Goal: Task Accomplishment & Management: Manage account settings

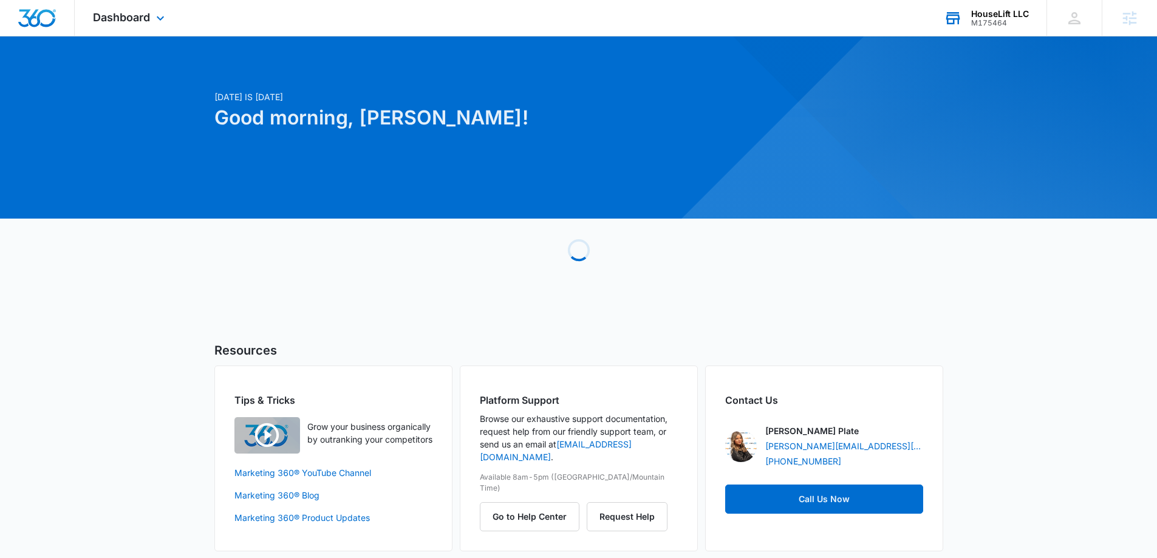
click at [997, 27] on div "HouseLift LLC M175464 Your Accounts View All" at bounding box center [985, 18] width 121 height 36
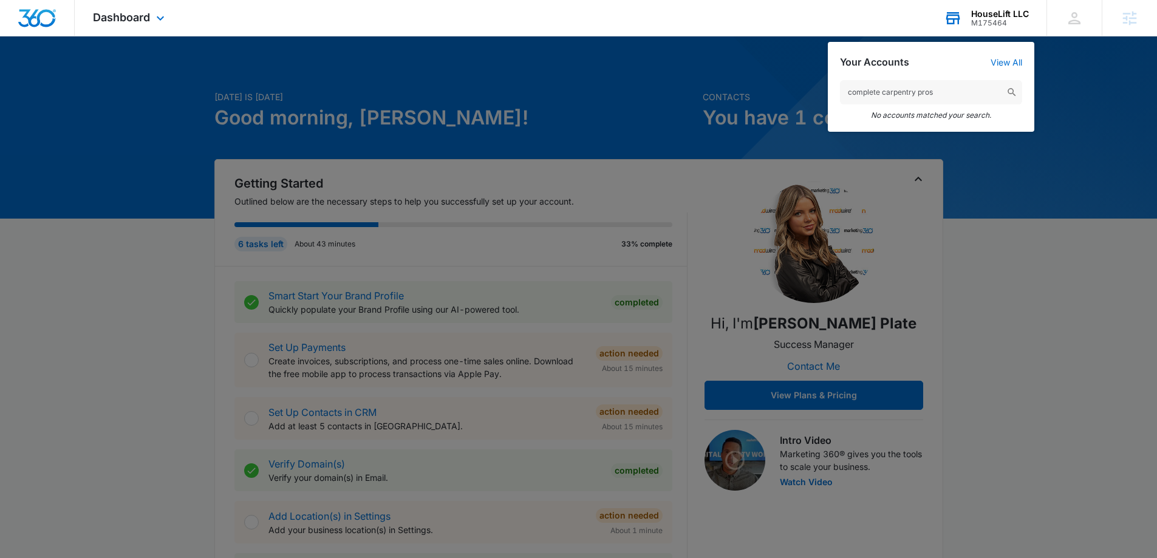
click at [916, 97] on input "complete carpentry pros" at bounding box center [931, 92] width 182 height 24
click at [968, 96] on input "completecarpentrypros" at bounding box center [931, 92] width 182 height 24
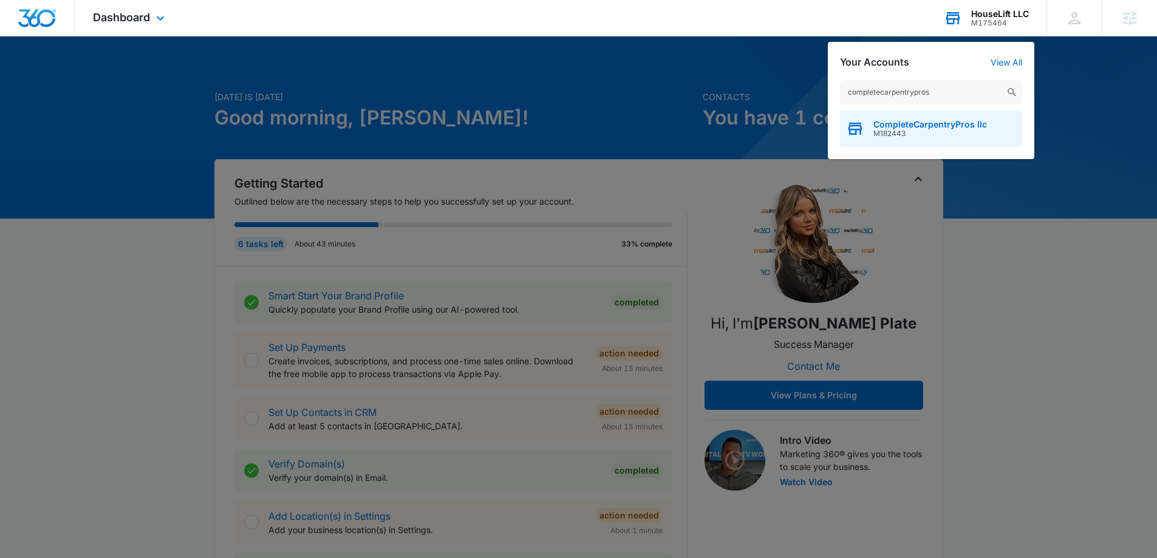
type input "completecarpentrypros"
click at [961, 130] on span "M182443" at bounding box center [930, 133] width 114 height 9
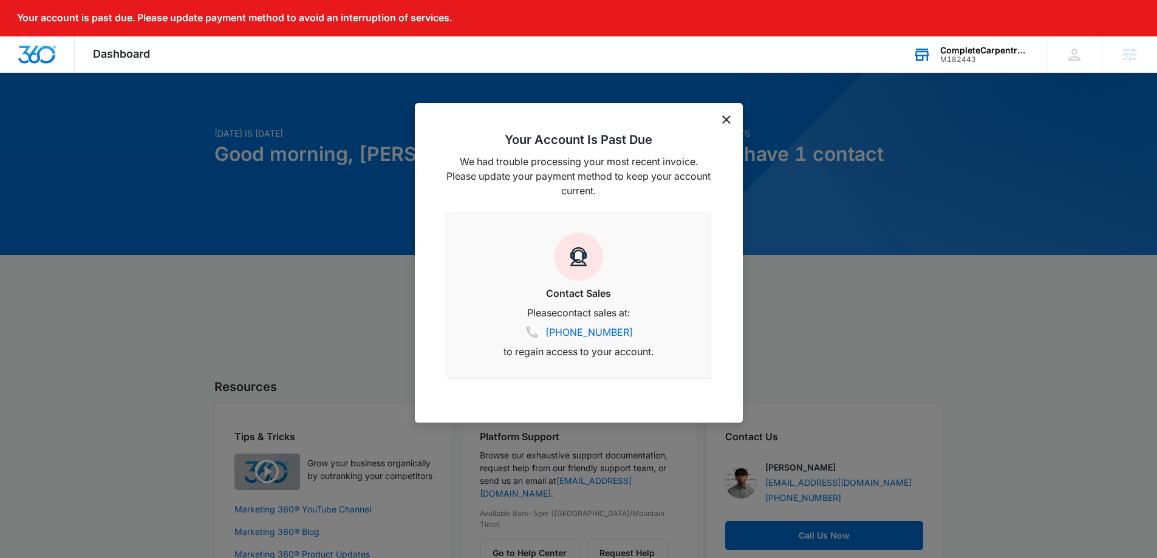
click at [724, 120] on icon "dismiss this dialog" at bounding box center [726, 119] width 9 height 9
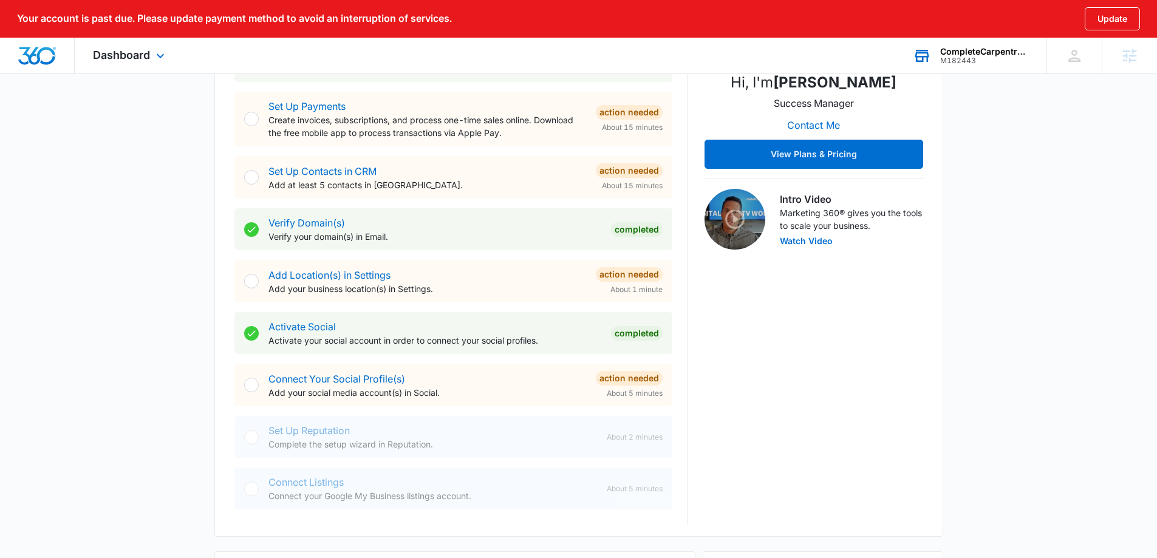
scroll to position [304, 0]
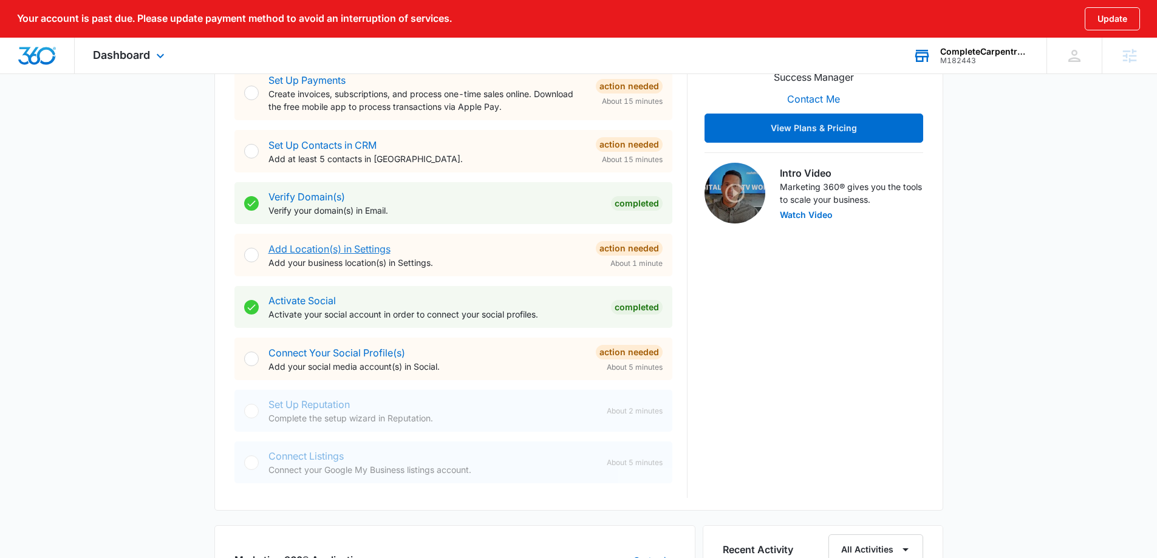
click at [336, 245] on link "Add Location(s) in Settings" at bounding box center [329, 249] width 122 height 12
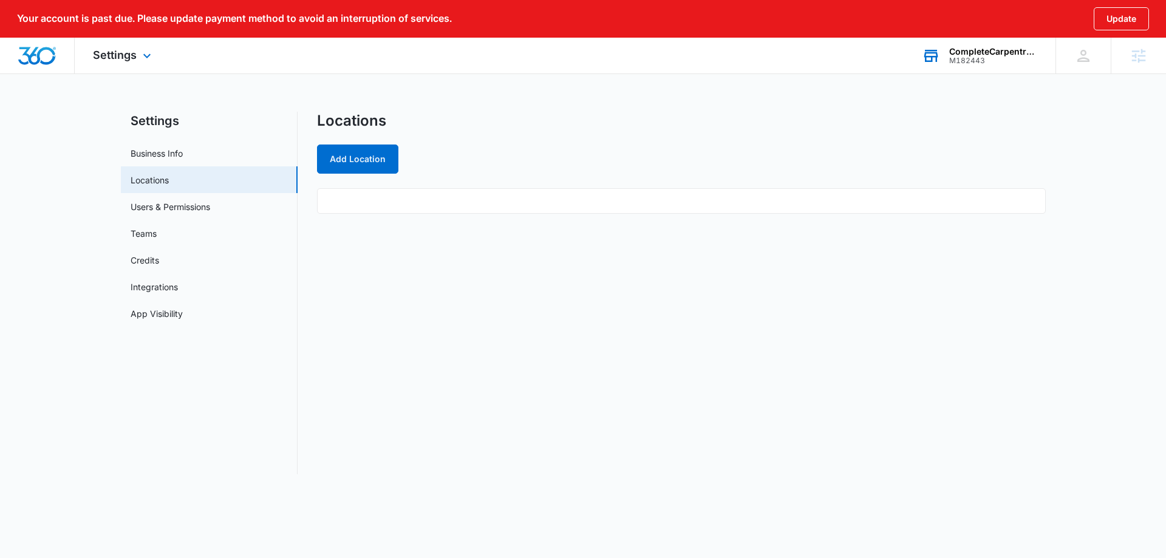
click at [26, 47] on img "Dashboard" at bounding box center [37, 56] width 39 height 18
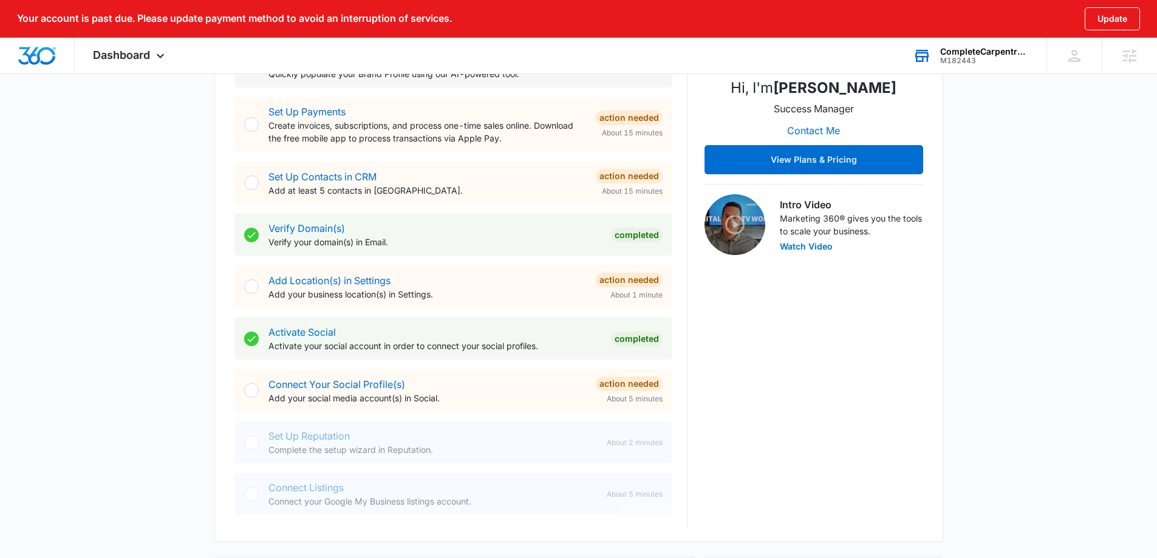
scroll to position [364, 0]
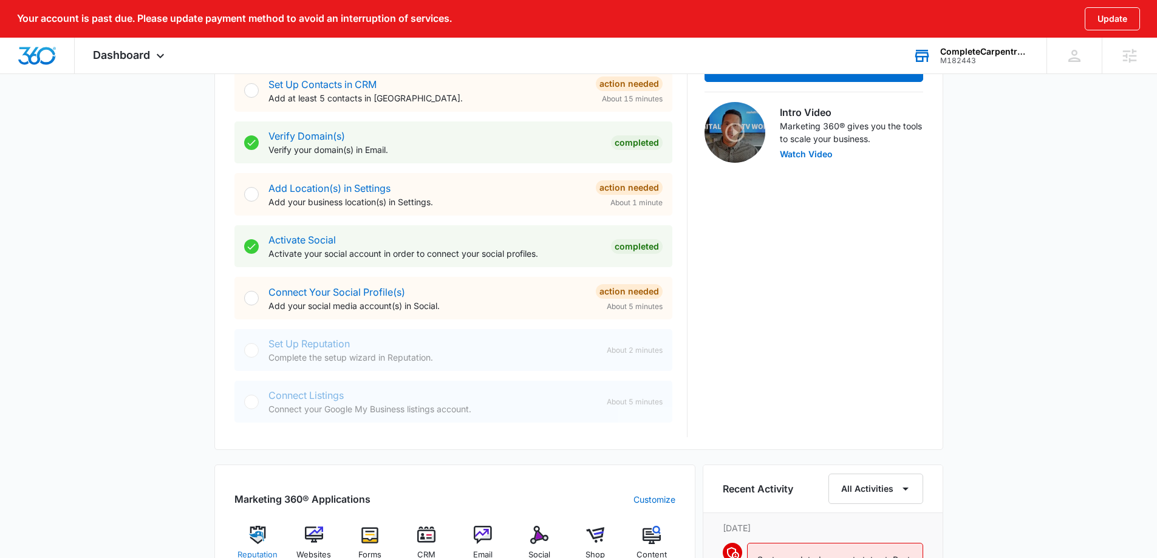
click at [261, 543] on img at bounding box center [257, 535] width 18 height 18
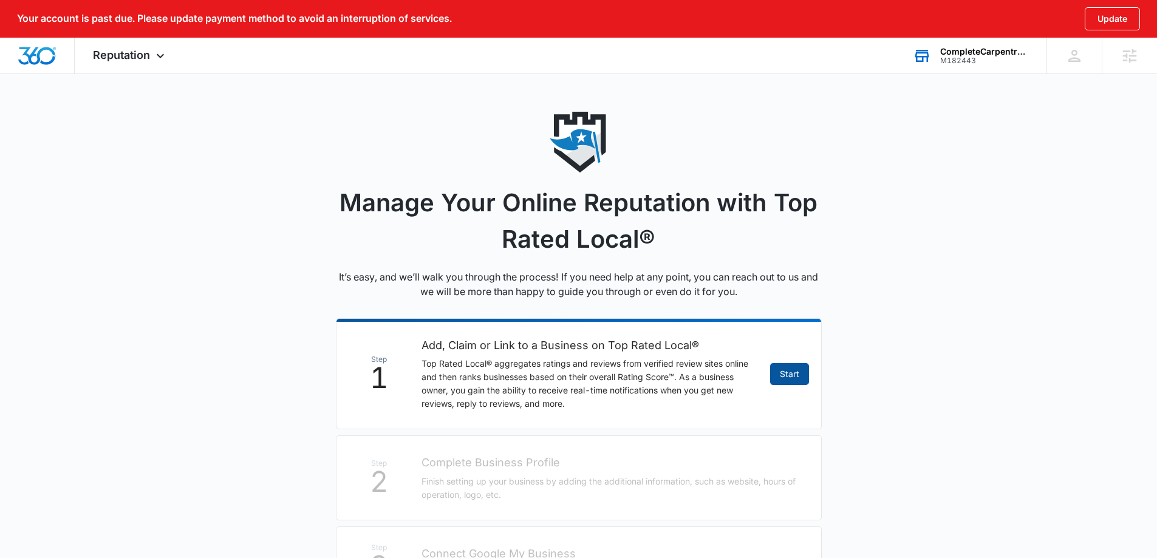
click at [802, 380] on link "Start" at bounding box center [789, 374] width 39 height 22
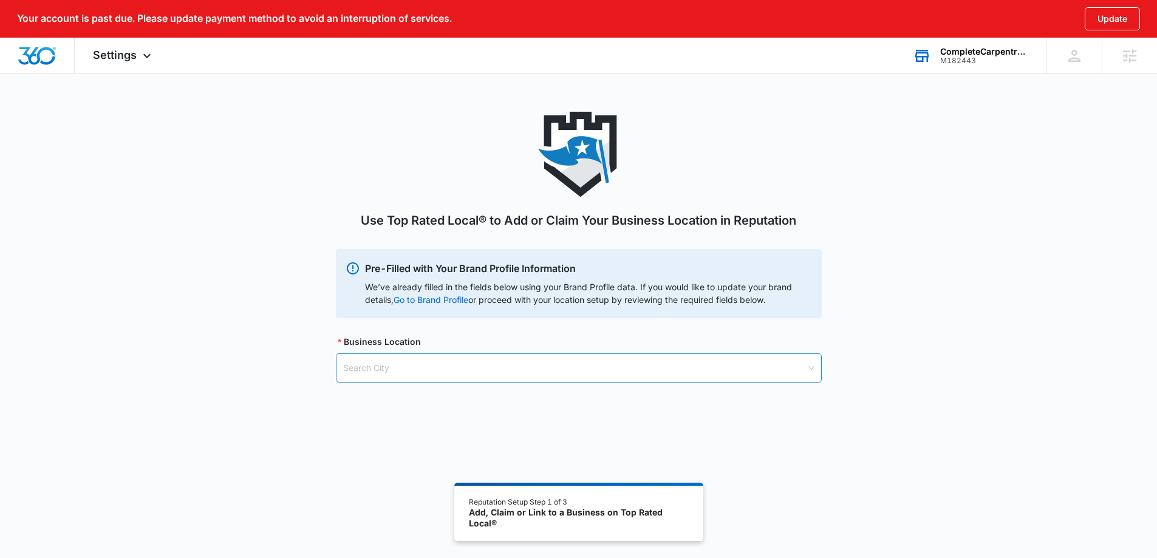
click at [469, 376] on input "search" at bounding box center [574, 368] width 463 height 28
click at [418, 373] on input "search" at bounding box center [574, 368] width 463 height 28
type input "charleston"
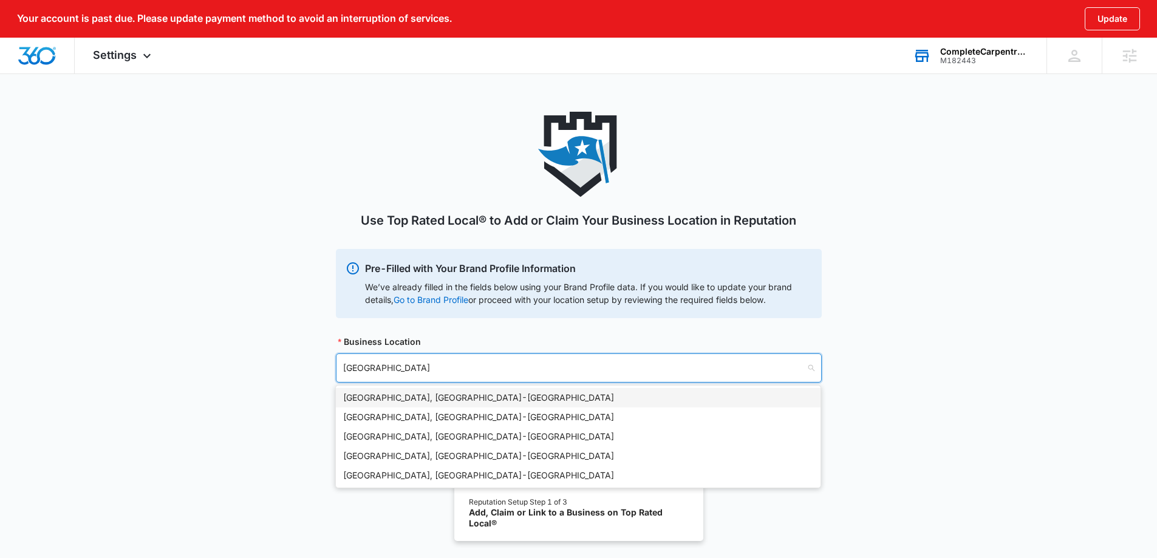
click at [427, 392] on div "Charleston, SC - USA" at bounding box center [578, 397] width 470 height 13
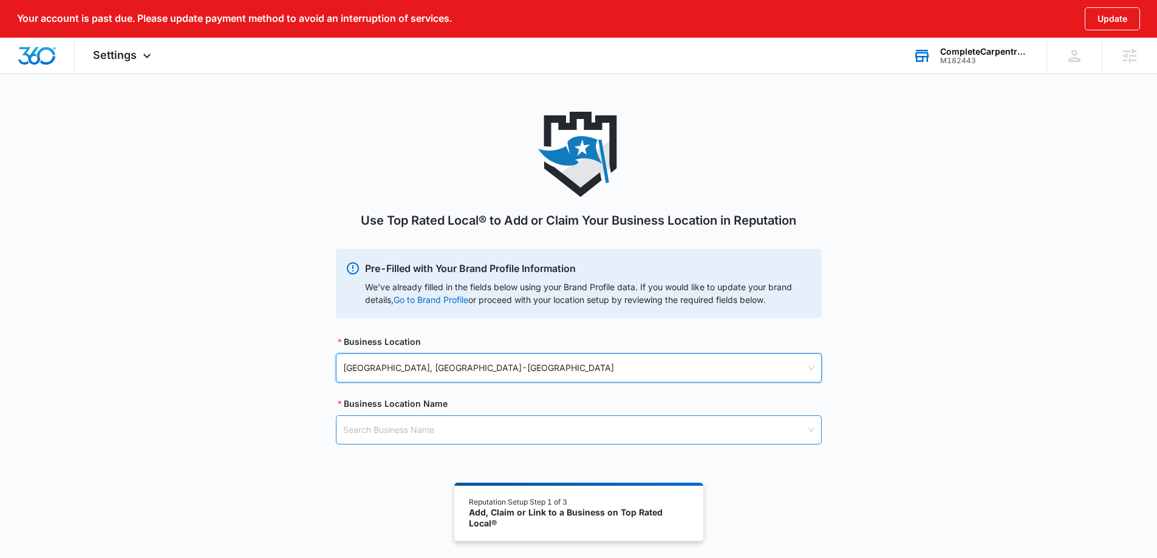
click at [423, 426] on input "search" at bounding box center [574, 430] width 463 height 28
click at [386, 438] on input "search" at bounding box center [574, 430] width 463 height 28
paste input "CompleteCarpentryPros LLC"
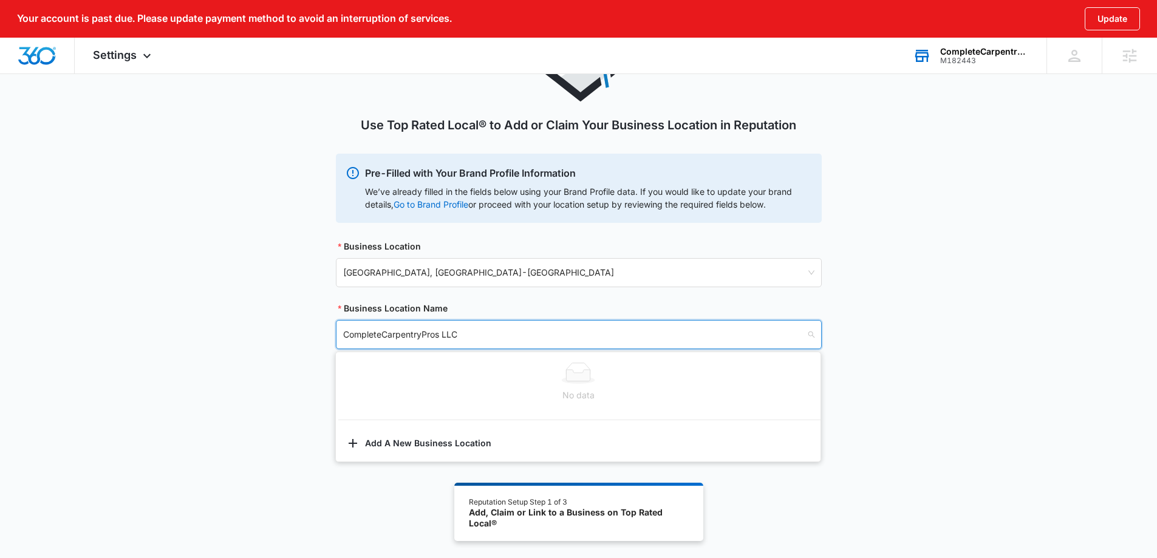
scroll to position [103, 0]
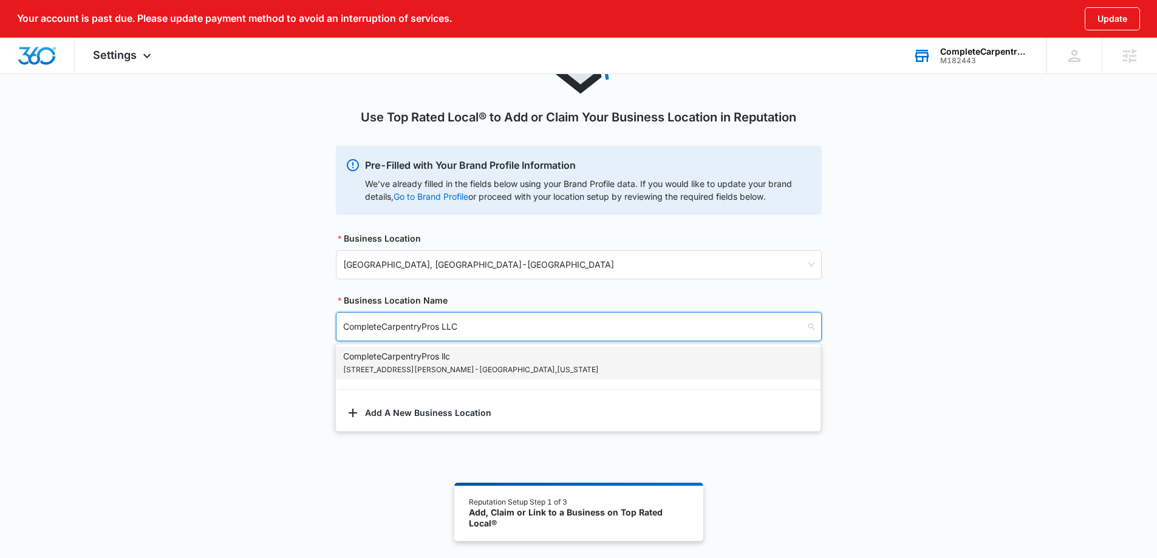
type input "CompleteCarpentryPros LLC"
click at [413, 437] on div "Use Top Rated Local® to Add or Claim Your Business Location in Reputation Pre-F…" at bounding box center [578, 252] width 1157 height 487
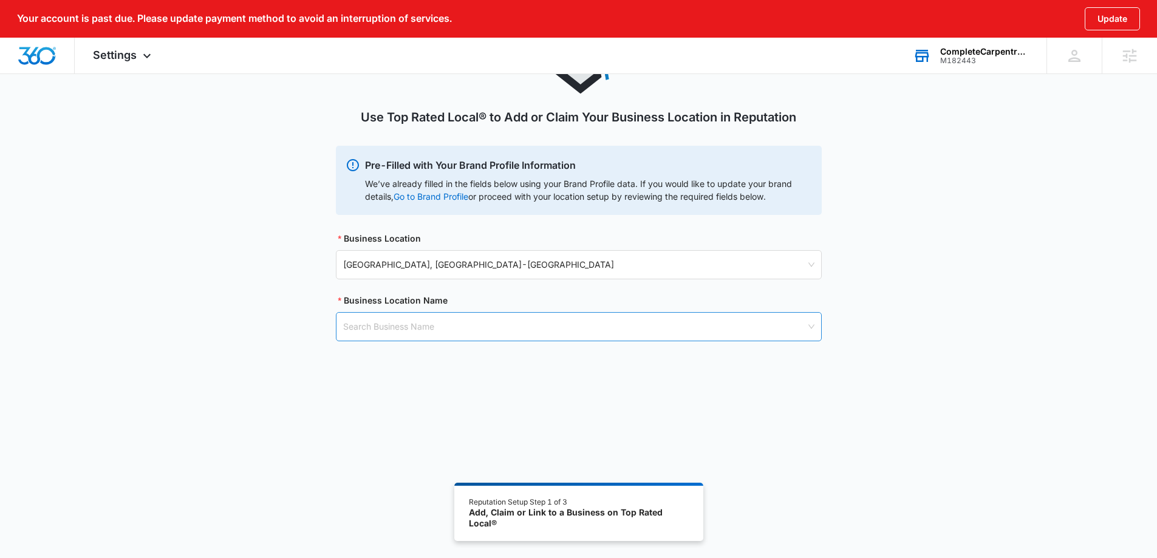
click at [419, 330] on input "search" at bounding box center [574, 327] width 463 height 28
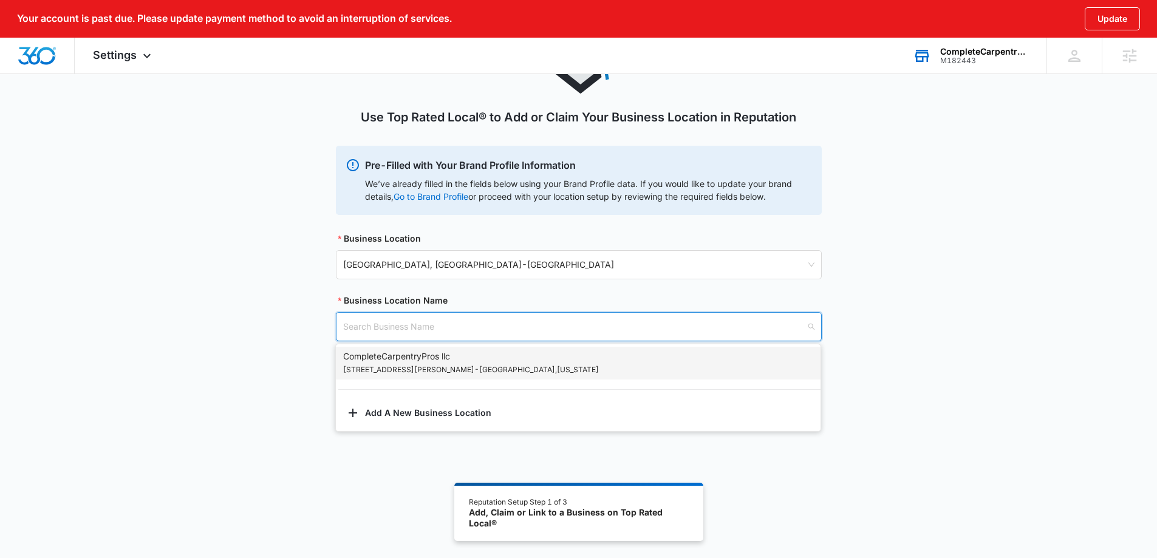
paste input "CompleteCarpentryPros LLC"
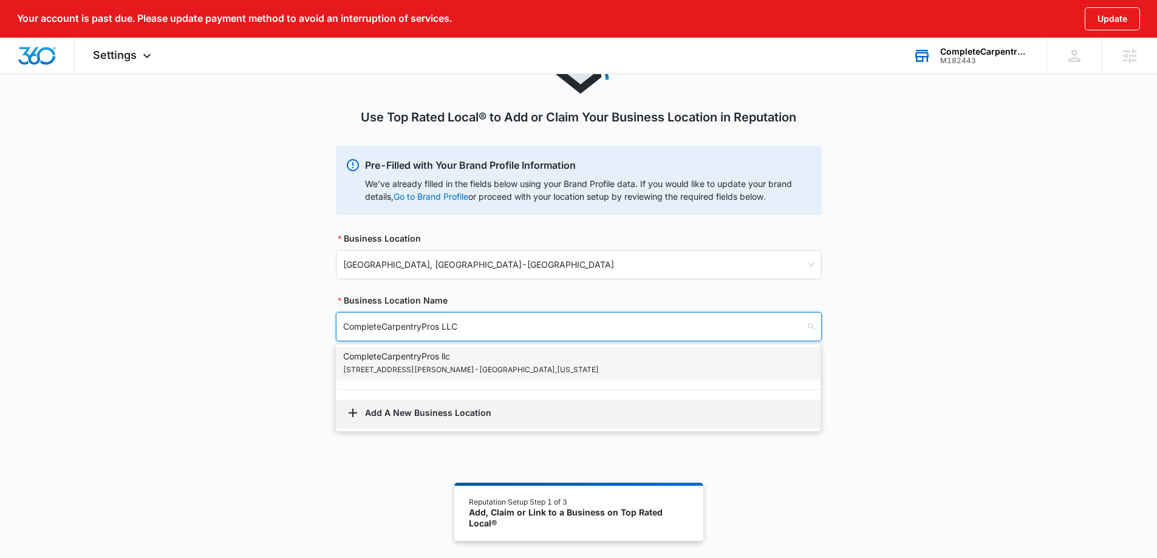
type input "CompleteCarpentryPros LLC"
click at [418, 414] on button "Add A New Business Location" at bounding box center [578, 414] width 485 height 29
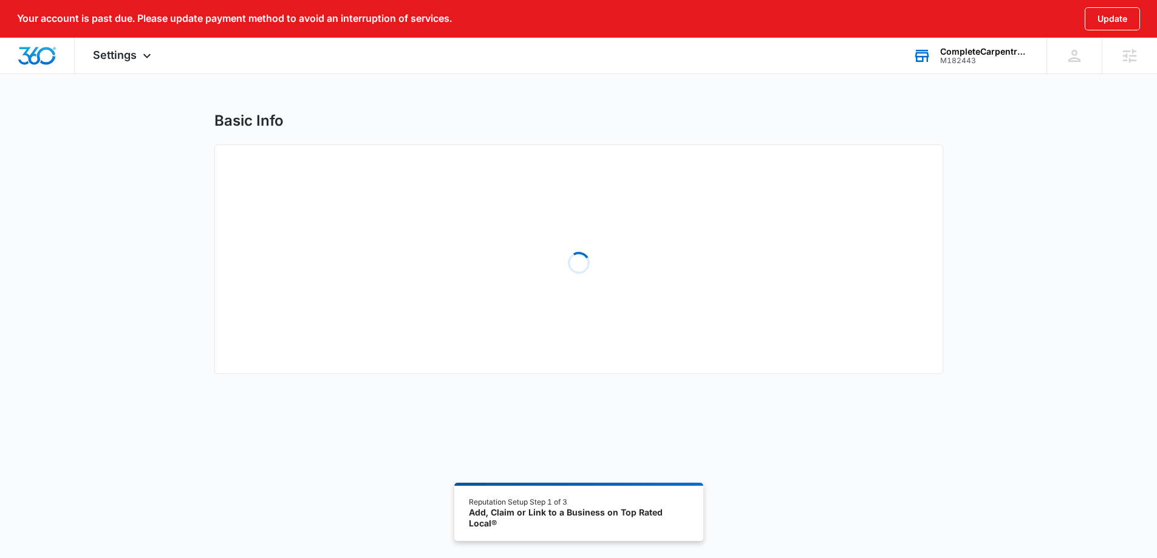
select select "South Carolina"
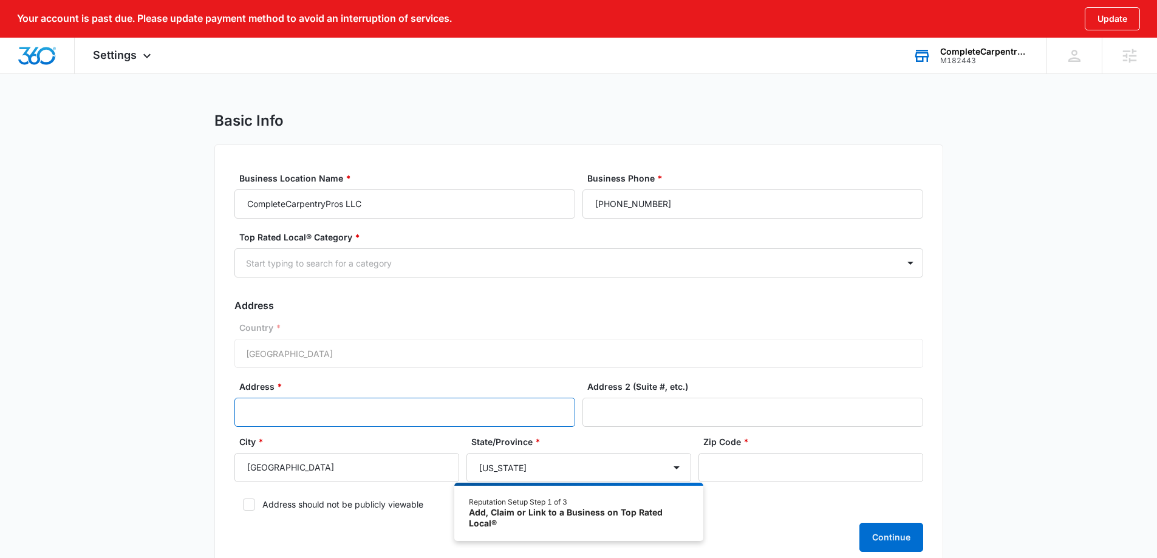
click at [332, 413] on input "Address *" at bounding box center [404, 412] width 341 height 29
paste input "1920 Dunbar St, Charleston, SC 29407"
click at [376, 415] on input "1920 Dunbar St, Charleston, SC 29407" at bounding box center [404, 412] width 341 height 29
click at [440, 410] on input "1920 Dunbar St, Charleston, SC 29407" at bounding box center [404, 412] width 341 height 29
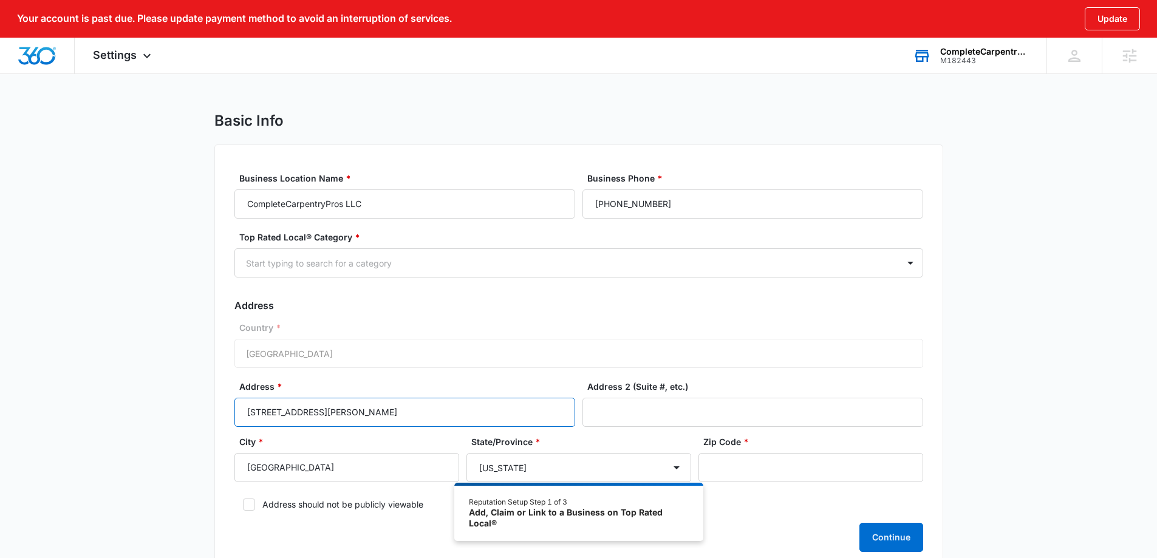
drag, startPoint x: 440, startPoint y: 410, endPoint x: 376, endPoint y: 412, distance: 63.2
click at [376, 412] on input "1920 Dunbar St, Charleston, SC 29407" at bounding box center [404, 412] width 341 height 29
drag, startPoint x: 372, startPoint y: 413, endPoint x: 343, endPoint y: 415, distance: 28.6
click at [371, 413] on input "1920 Dunbar St, Charleston, SC 29407" at bounding box center [404, 412] width 341 height 29
click at [301, 417] on input "1920 Dunbar St, Charleston, SC 29407" at bounding box center [404, 412] width 341 height 29
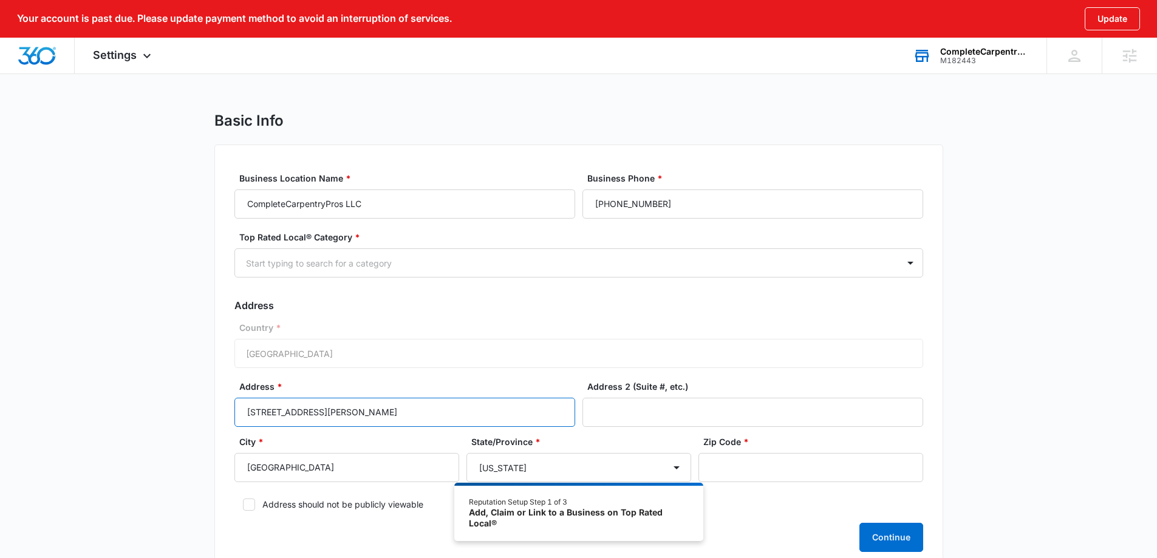
drag, startPoint x: 308, startPoint y: 415, endPoint x: 419, endPoint y: 407, distance: 110.8
click at [419, 407] on input "1920 Dunbar St, Charleston, SC 29407" at bounding box center [404, 412] width 341 height 29
type input "1920 Dunbar St"
click at [832, 466] on input "Zip Code *" at bounding box center [810, 467] width 225 height 29
paste input "29407"
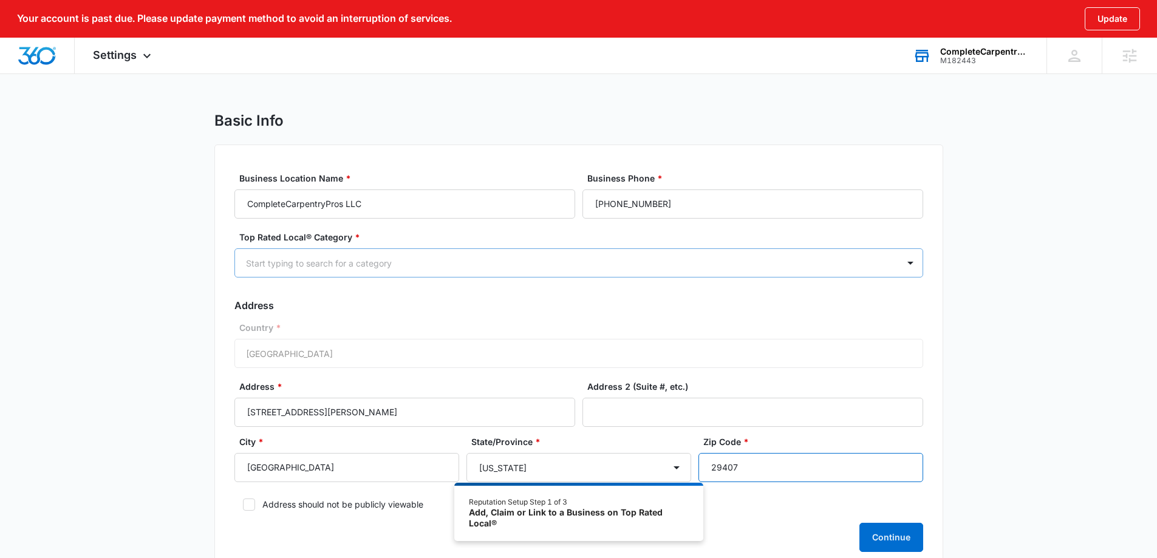
type input "29407"
click at [395, 268] on div at bounding box center [564, 263] width 636 height 15
type input "carpe"
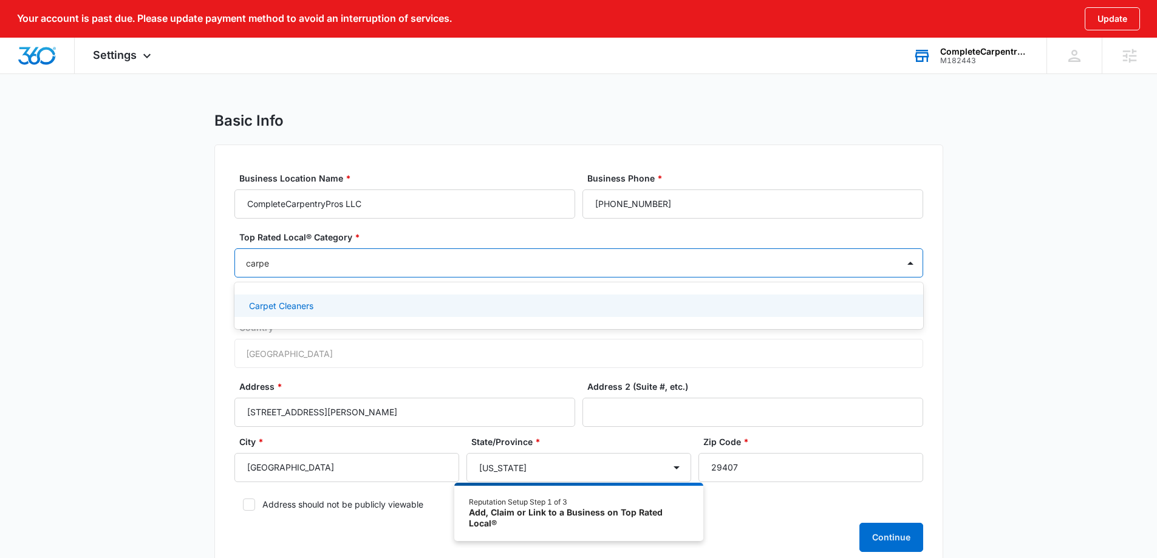
drag, startPoint x: 354, startPoint y: 305, endPoint x: 347, endPoint y: 259, distance: 47.3
click at [347, 259] on div "1 result available for search term carpe. Use Up and Down to choose options, pr…" at bounding box center [578, 262] width 689 height 29
click at [347, 259] on div at bounding box center [564, 263] width 636 height 15
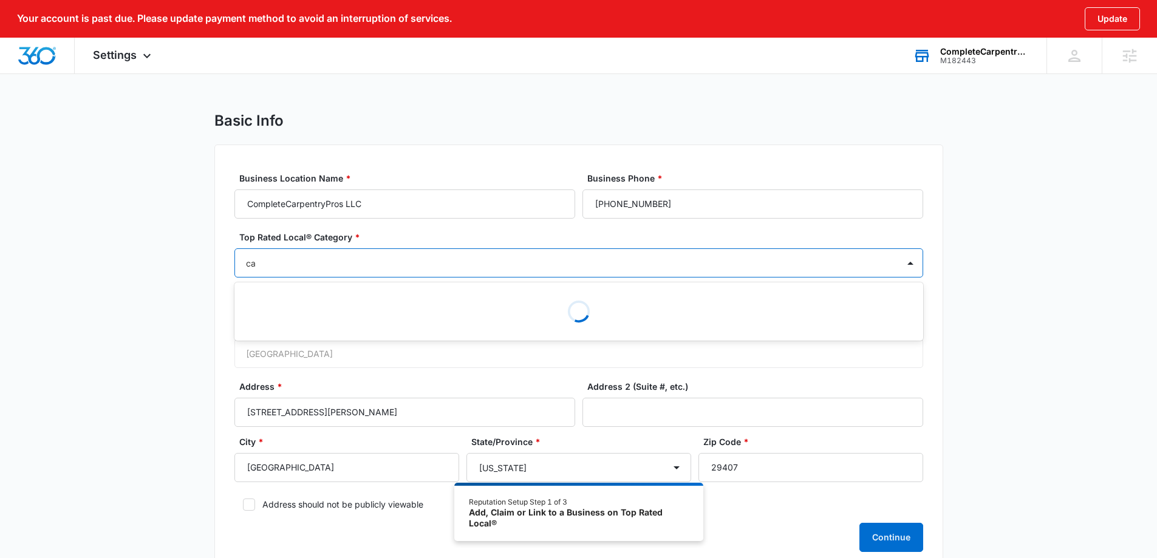
type input "c"
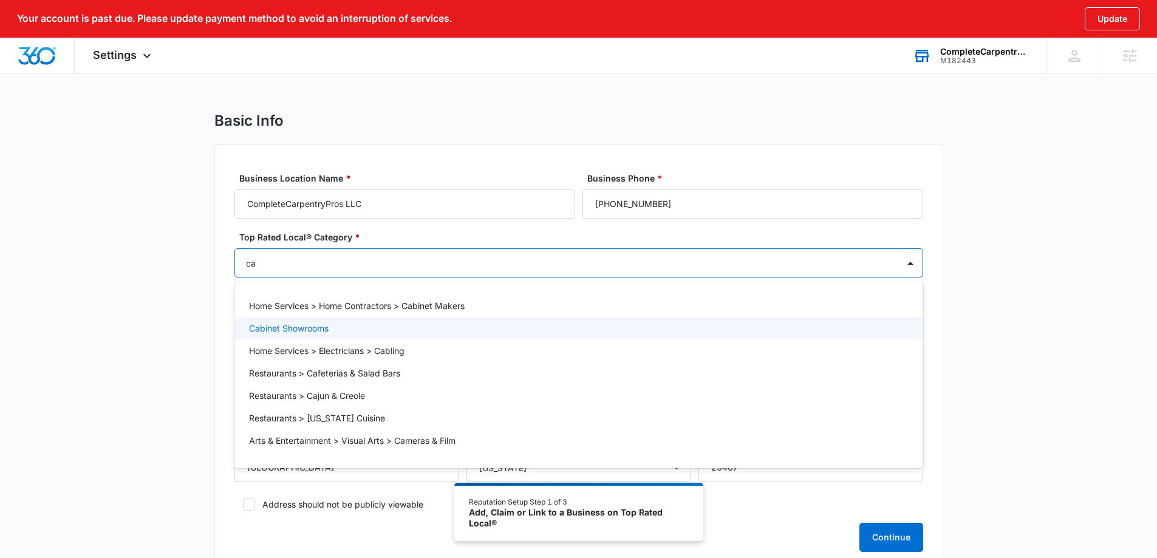
type input "c"
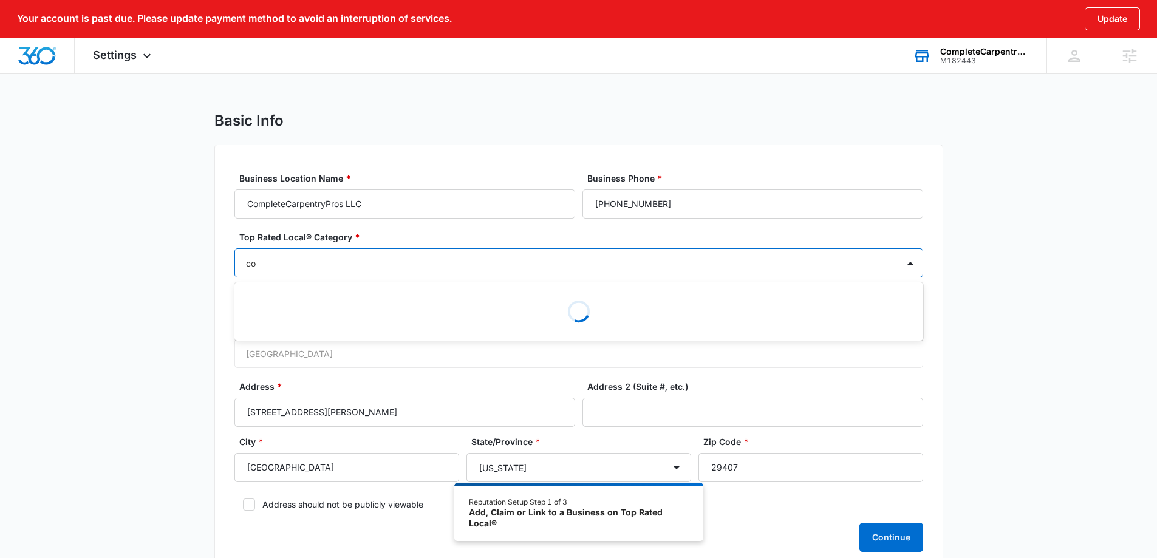
type input "con"
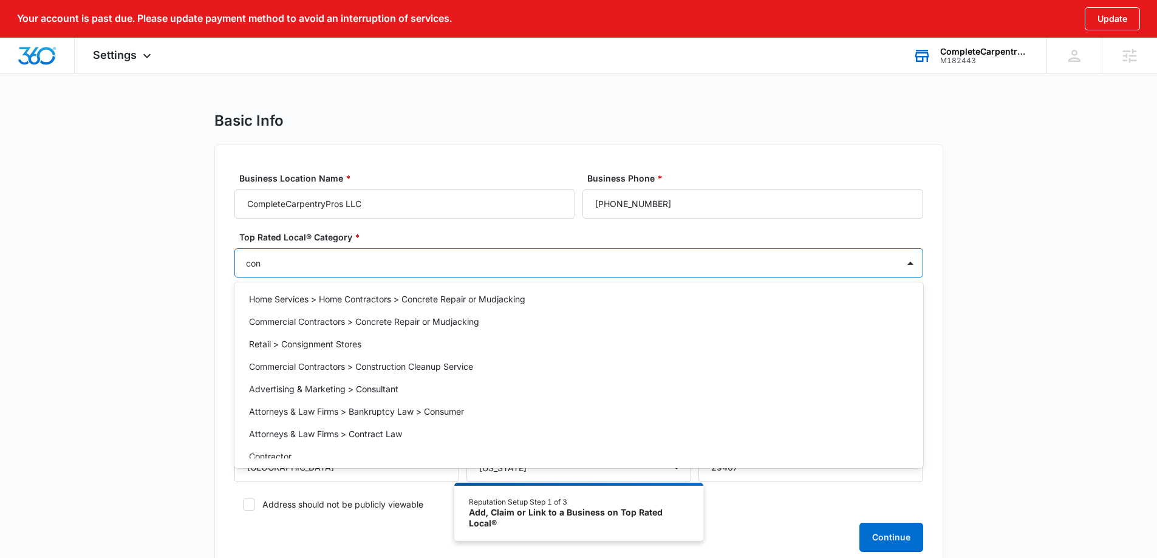
scroll to position [153, 0]
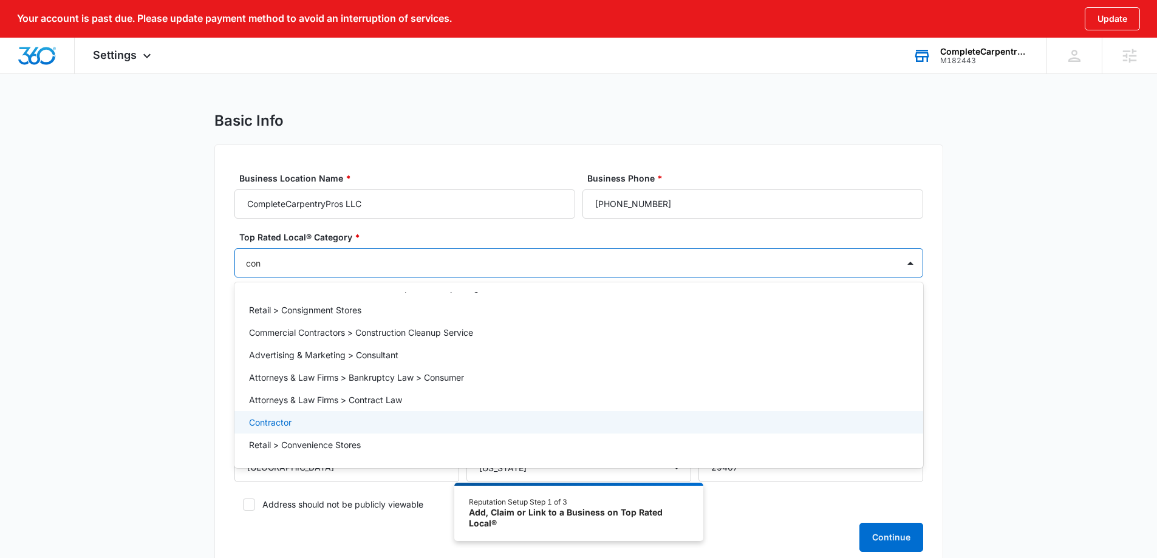
click at [316, 417] on div "Contractor" at bounding box center [577, 422] width 657 height 13
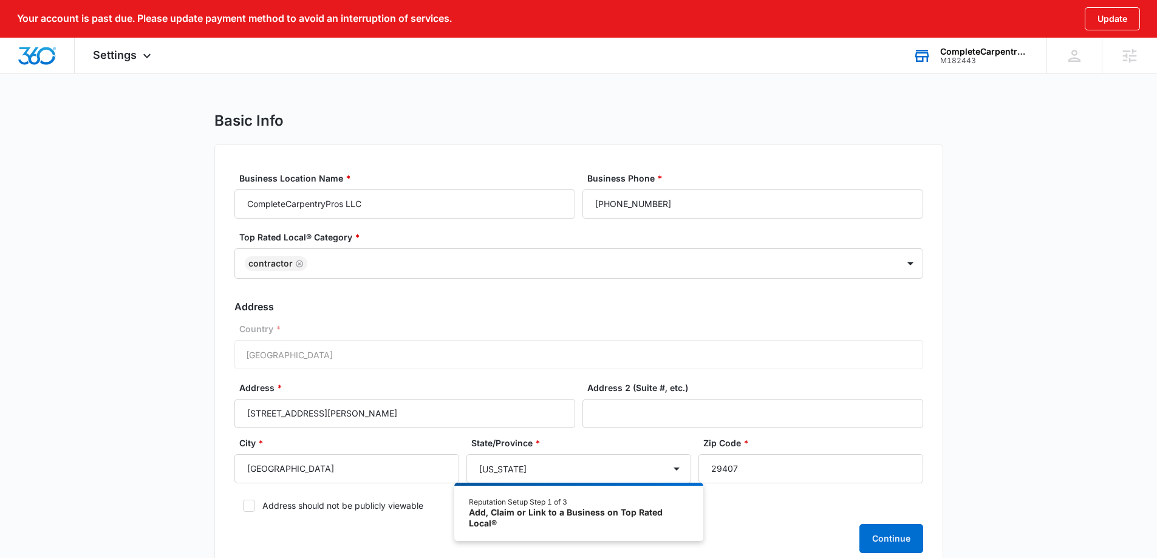
click at [197, 328] on div "Basic Info Business Location Name * CompleteCarpentryPros LLC Business Phone * …" at bounding box center [578, 350] width 1157 height 476
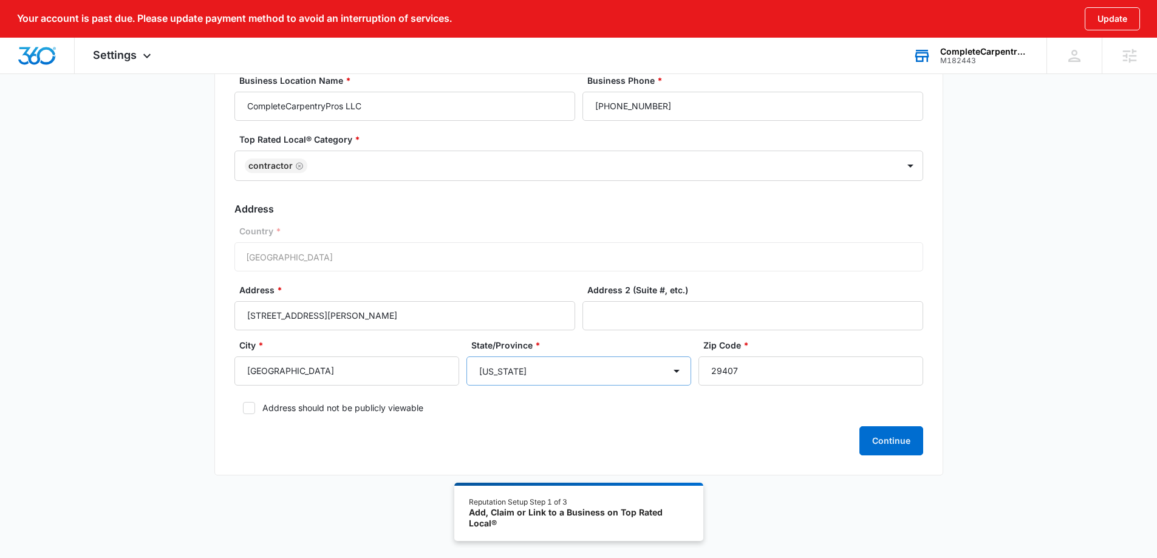
scroll to position [103, 0]
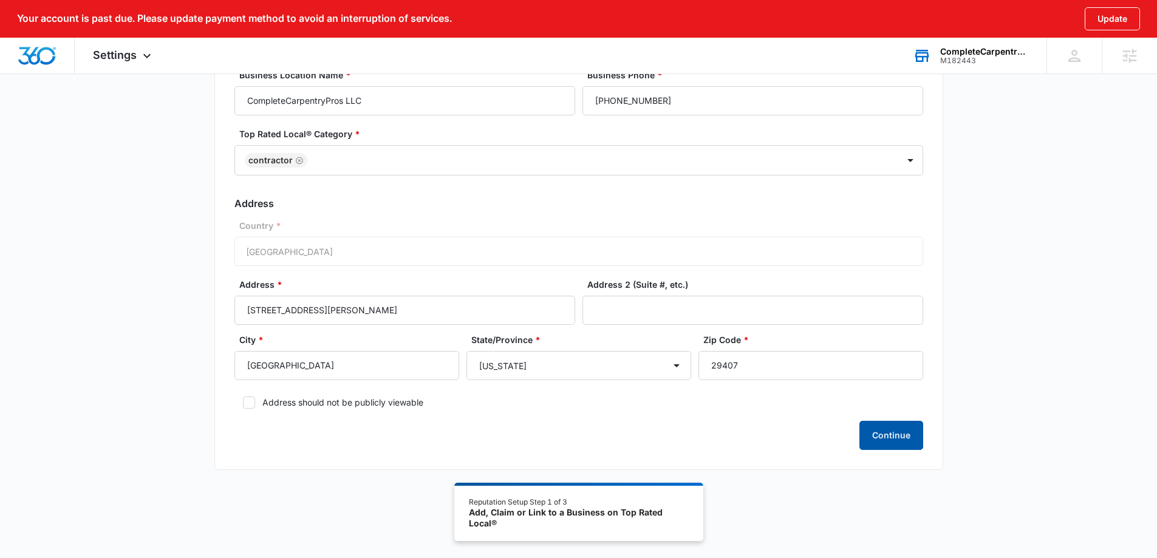
click at [878, 425] on button "Continue" at bounding box center [891, 435] width 64 height 29
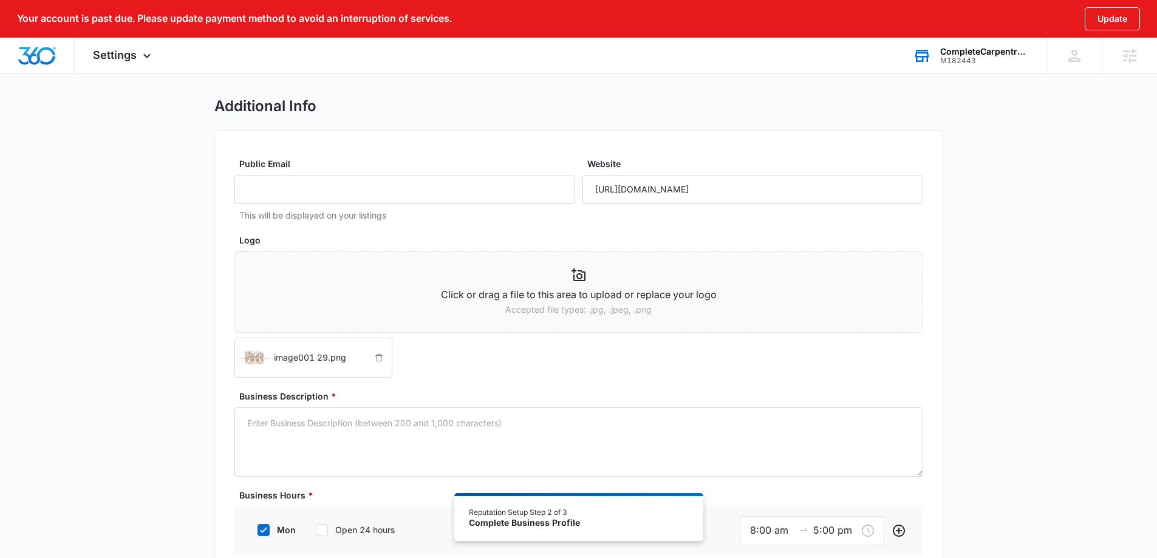
scroll to position [121, 0]
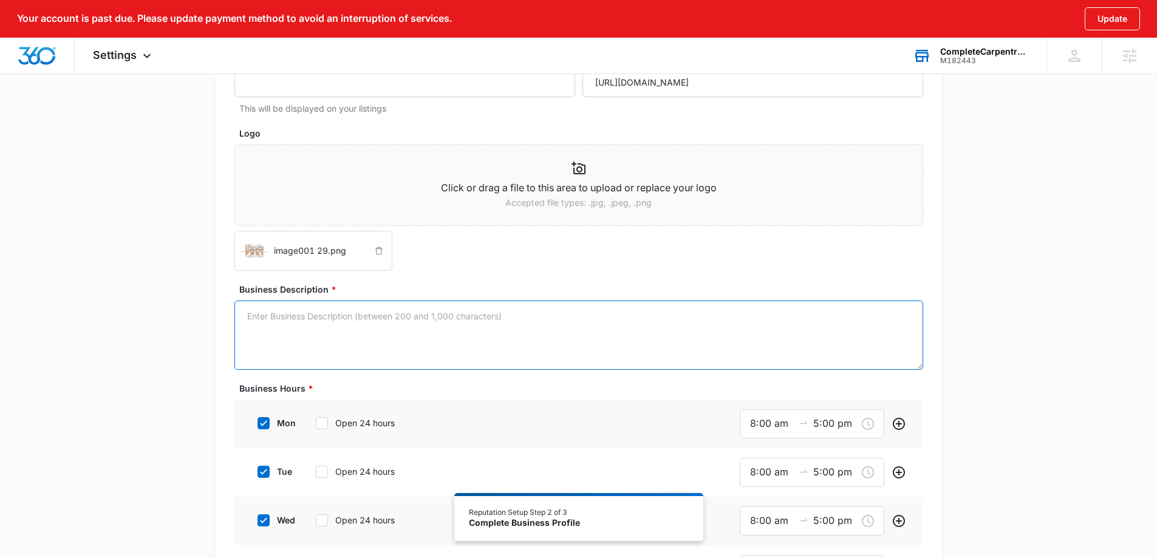
click at [426, 333] on textarea "Business Description *" at bounding box center [578, 335] width 689 height 69
paste textarea "As your dedicated Charleston carpenter, we bring precision, skill, and a passio…"
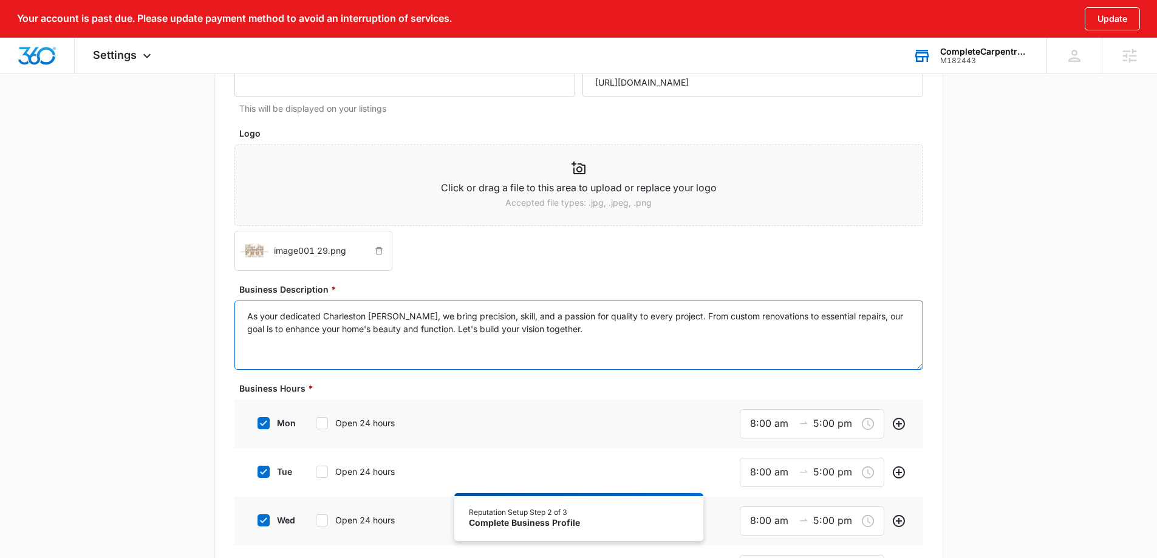
type textarea "As your dedicated Charleston carpenter, we bring precision, skill, and a passio…"
click at [283, 471] on label "tue" at bounding box center [273, 471] width 49 height 13
click at [257, 471] on input "tue" at bounding box center [253, 472] width 9 height 9
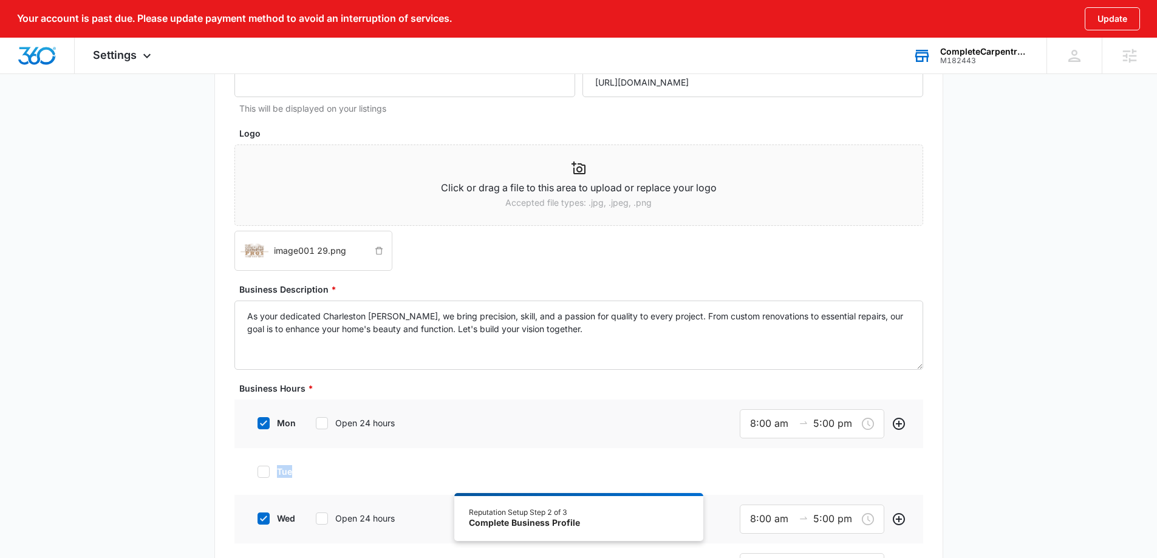
click at [283, 471] on label "tue" at bounding box center [273, 471] width 49 height 13
click at [257, 471] on input "tue" at bounding box center [253, 472] width 9 height 9
checkbox input "true"
click at [291, 422] on label "mon" at bounding box center [273, 423] width 49 height 13
click at [257, 422] on input "mon" at bounding box center [253, 423] width 9 height 9
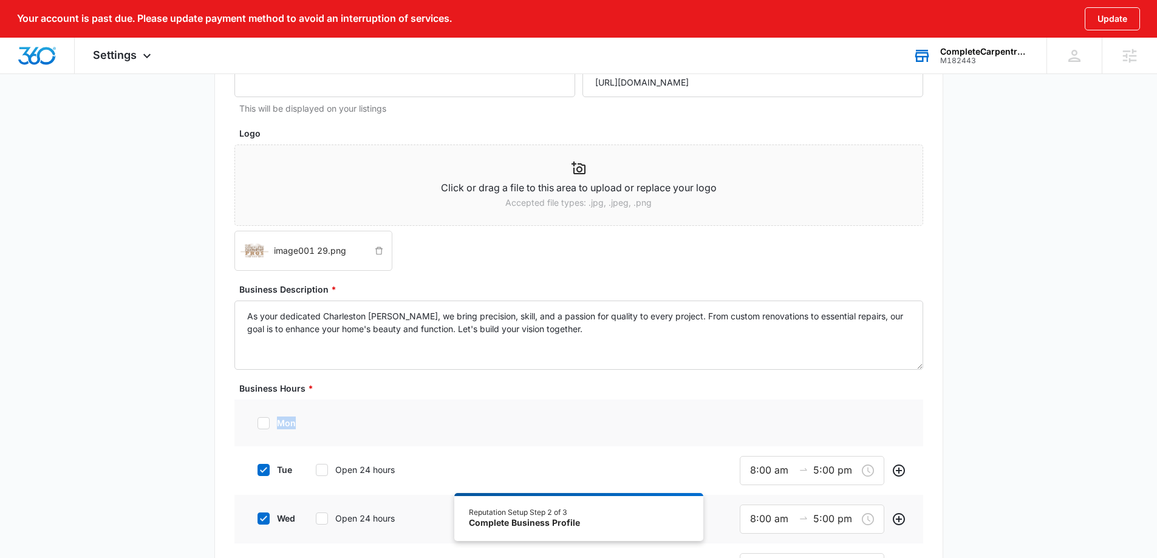
click at [291, 422] on label "mon" at bounding box center [273, 423] width 49 height 13
click at [257, 422] on input "mon" at bounding box center [253, 423] width 9 height 9
checkbox input "true"
click at [292, 522] on label "wed" at bounding box center [273, 520] width 49 height 13
click at [257, 522] on input "wed" at bounding box center [253, 520] width 9 height 9
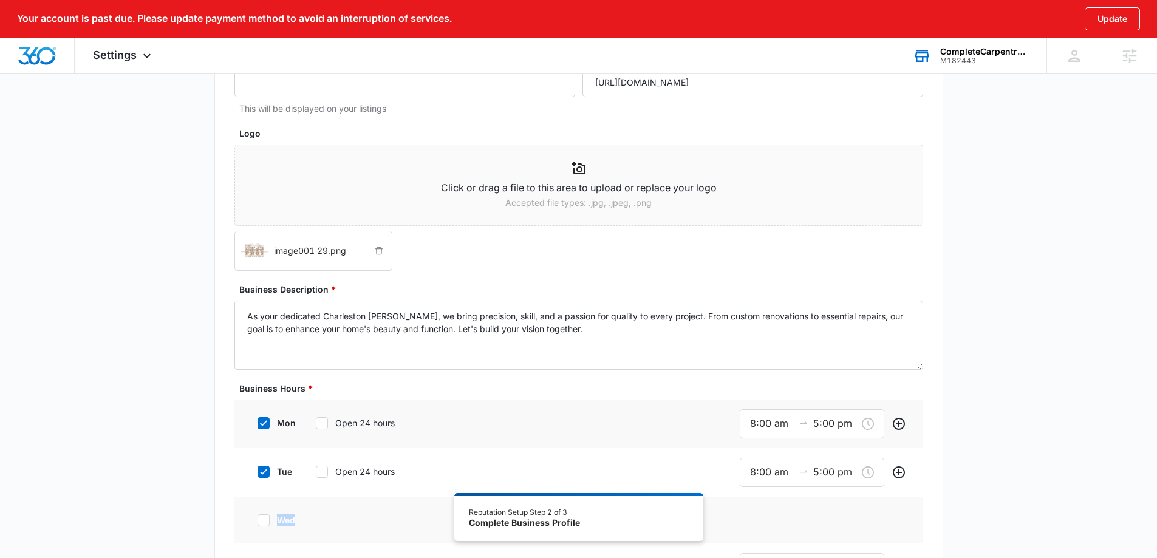
click at [292, 522] on label "wed" at bounding box center [273, 520] width 49 height 13
click at [257, 522] on input "wed" at bounding box center [253, 520] width 9 height 9
checkbox input "true"
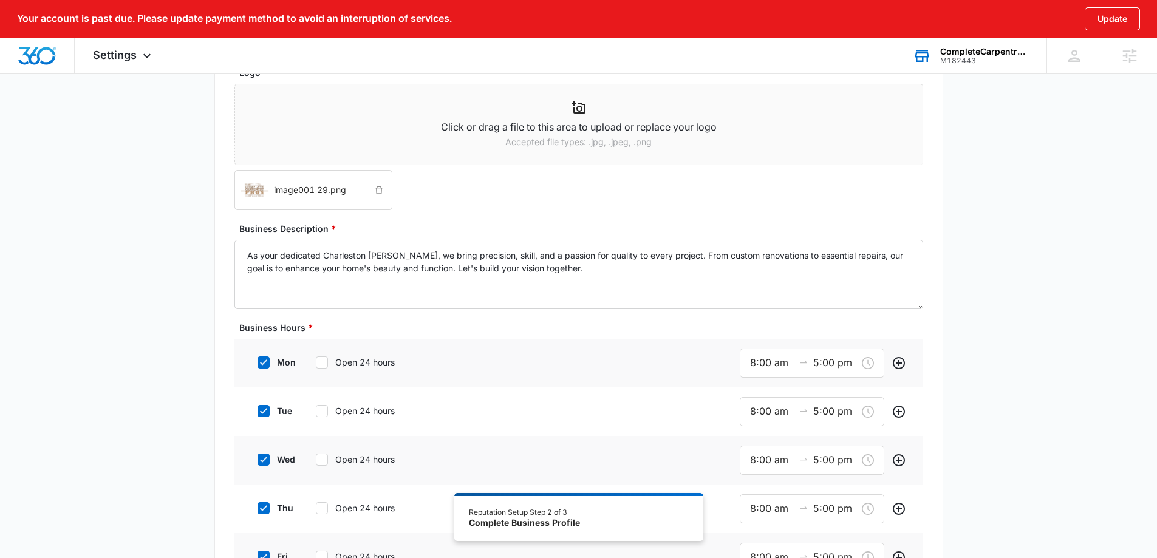
click at [289, 516] on div "thu Open 24 hours" at bounding box center [340, 507] width 183 height 27
click at [291, 505] on label "thu" at bounding box center [273, 508] width 49 height 13
click at [257, 505] on input "thu" at bounding box center [253, 508] width 9 height 9
click at [291, 505] on label "thu" at bounding box center [273, 508] width 49 height 13
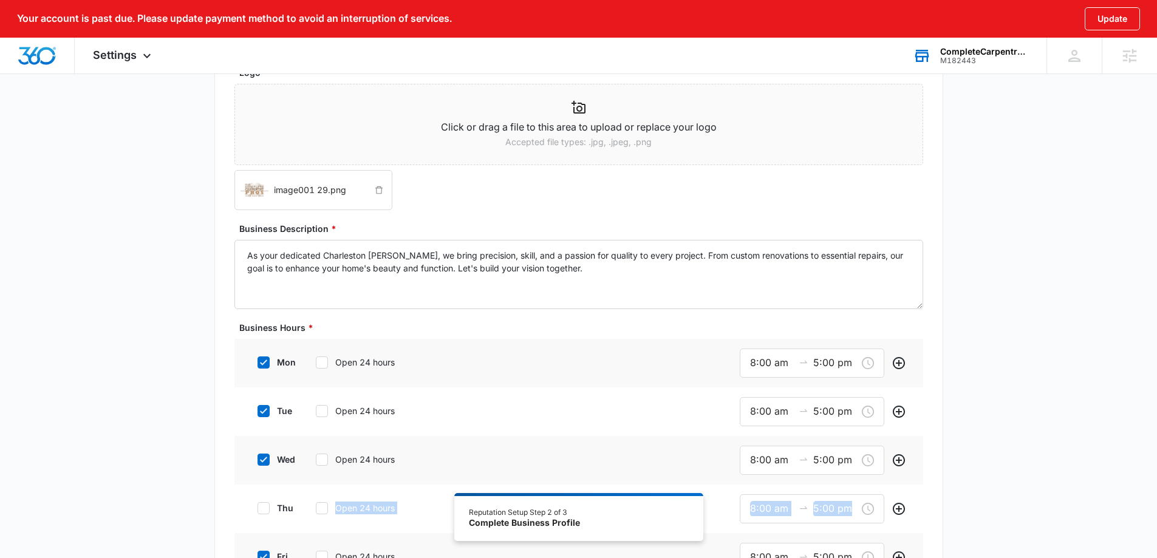
click at [257, 505] on input "thu" at bounding box center [253, 508] width 9 height 9
checkbox input "true"
click at [279, 551] on label "fri" at bounding box center [273, 556] width 49 height 13
click at [257, 553] on input "fri" at bounding box center [253, 557] width 9 height 9
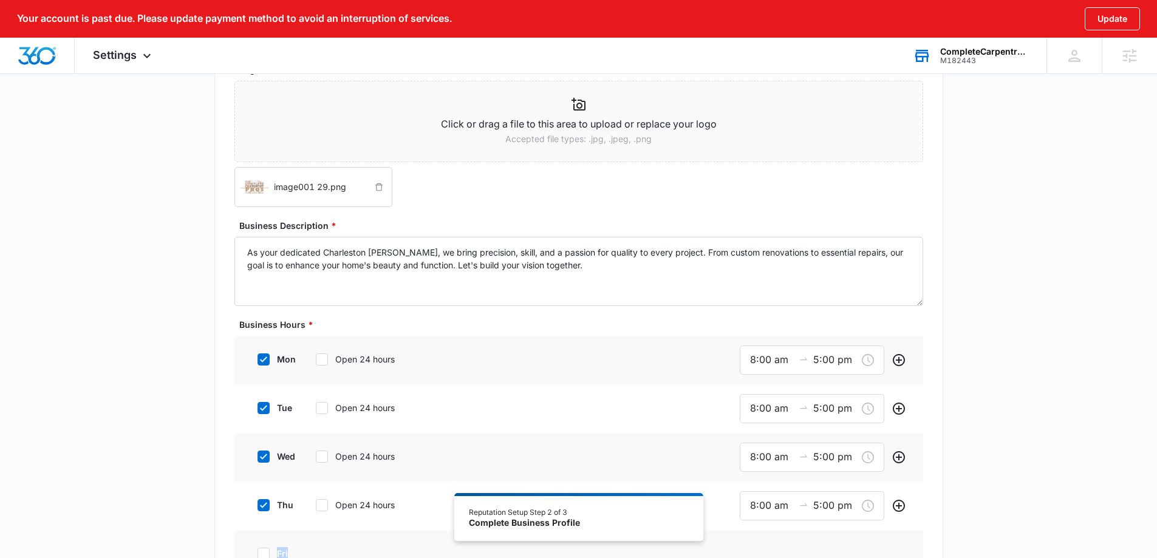
click at [279, 551] on label "fri" at bounding box center [273, 553] width 49 height 13
click at [257, 551] on input "fri" at bounding box center [253, 554] width 9 height 9
checkbox input "true"
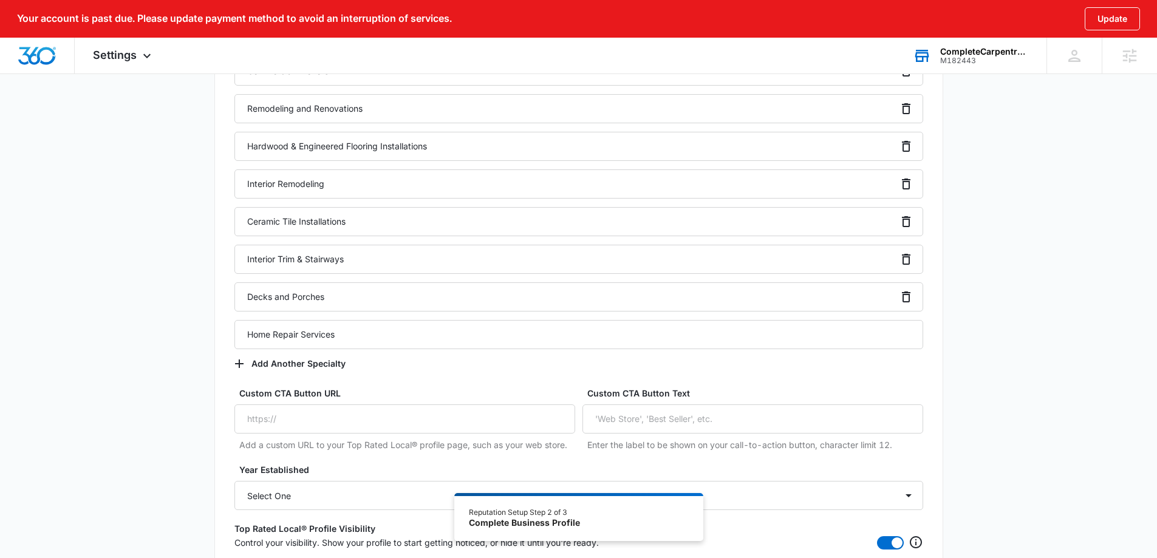
scroll to position [1195, 0]
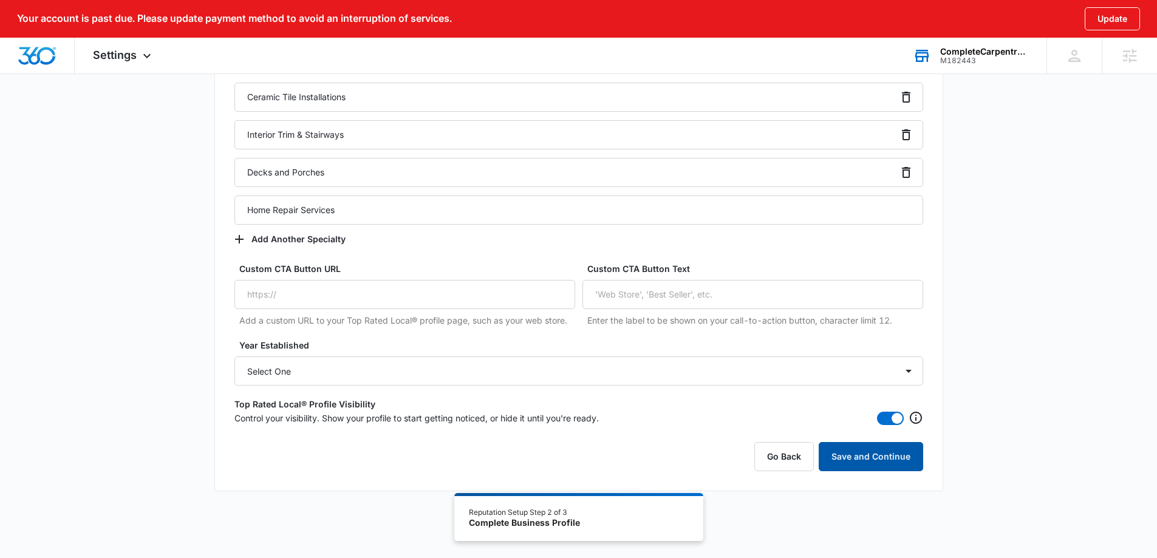
click at [896, 457] on button "Save and Continue" at bounding box center [871, 456] width 104 height 29
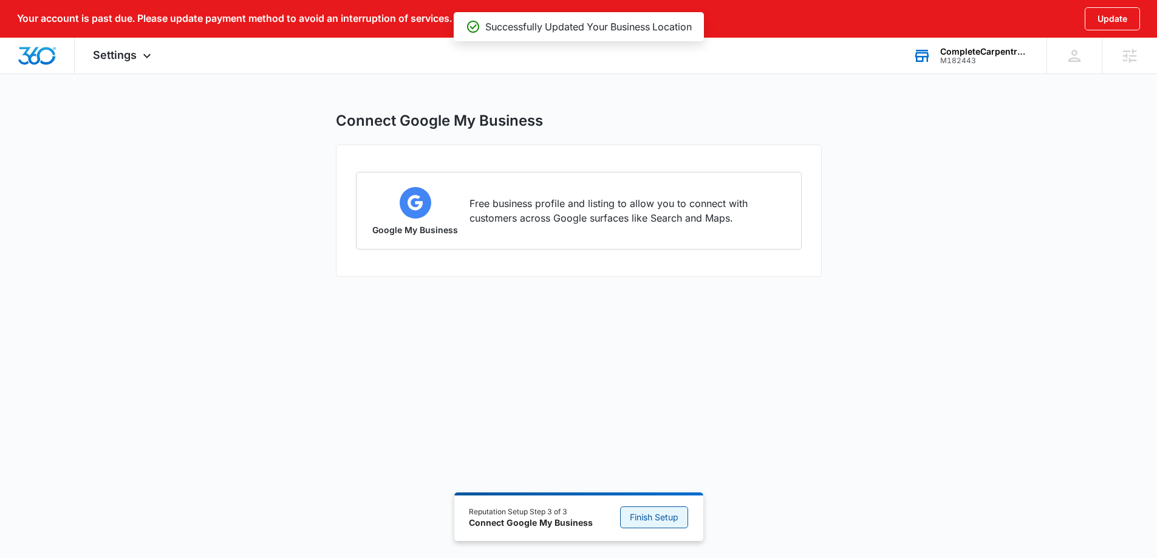
click at [673, 520] on span "Finish Setup" at bounding box center [654, 517] width 49 height 13
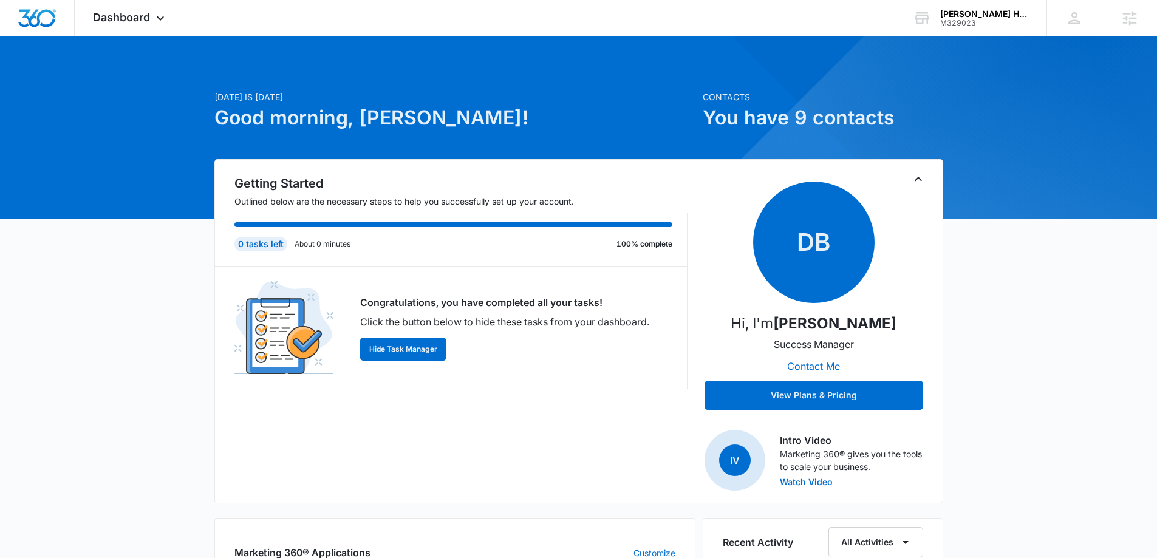
click at [922, 184] on icon "Toggle Collapse" at bounding box center [918, 179] width 15 height 15
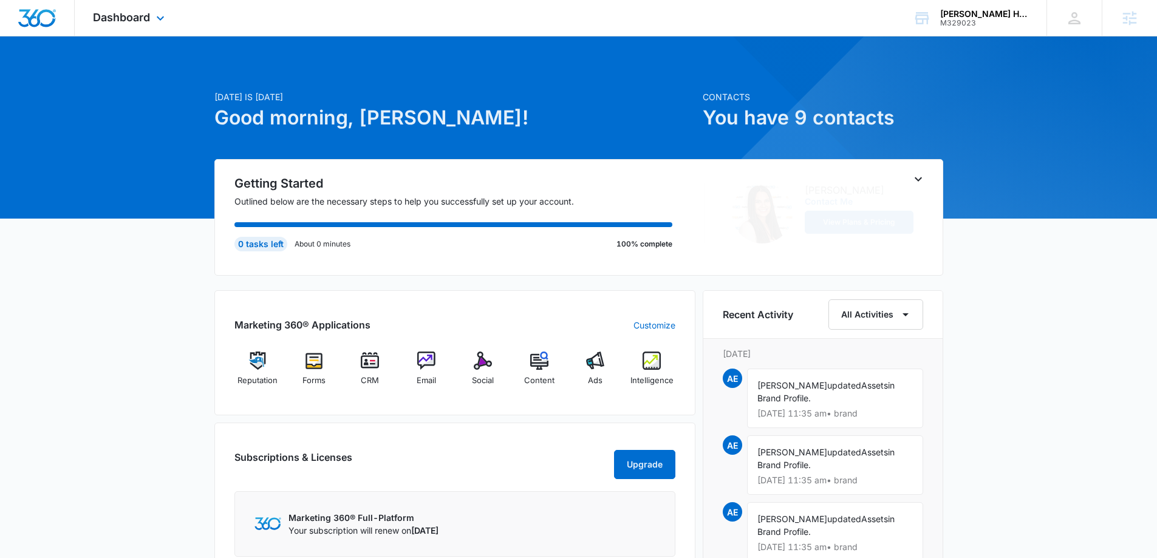
click at [139, 24] on div "Dashboard Apps Reputation Forms CRM Email Social Content Ads Intelligence Files…" at bounding box center [130, 18] width 111 height 36
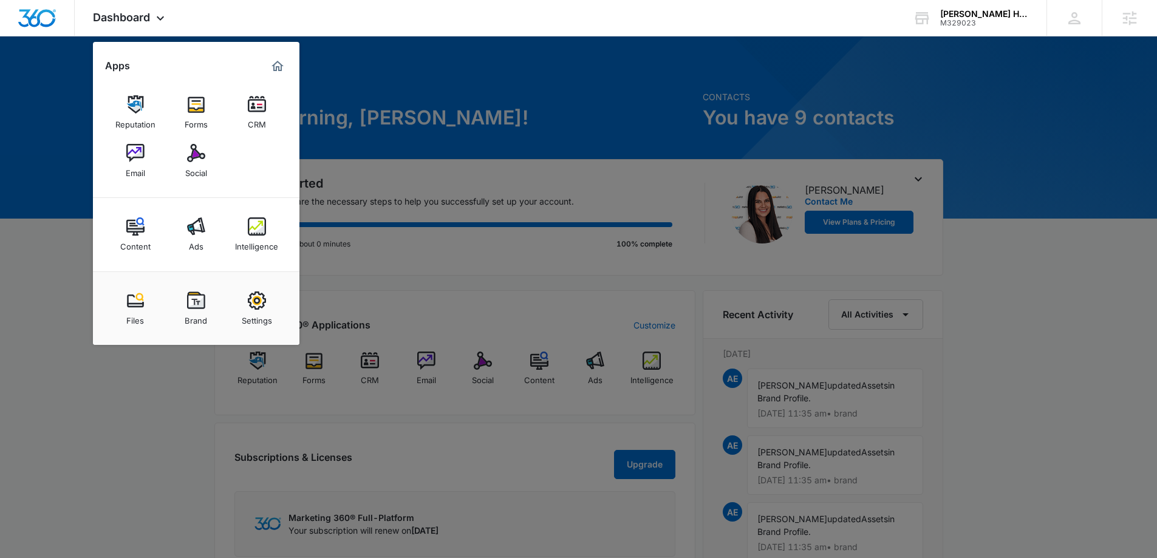
click at [203, 309] on img at bounding box center [196, 300] width 18 height 18
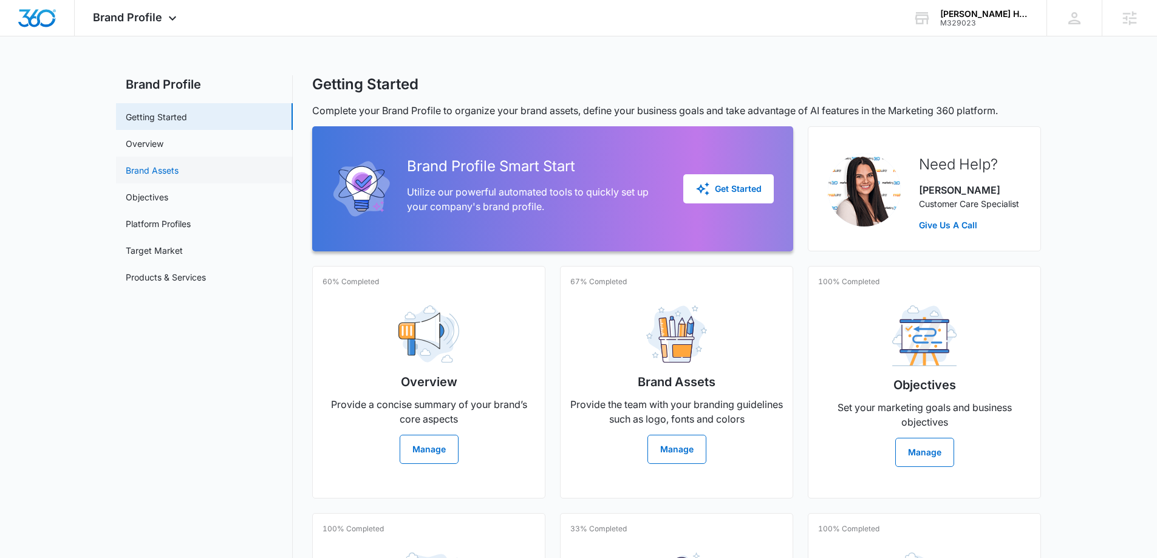
click at [179, 171] on link "Brand Assets" at bounding box center [152, 170] width 53 height 13
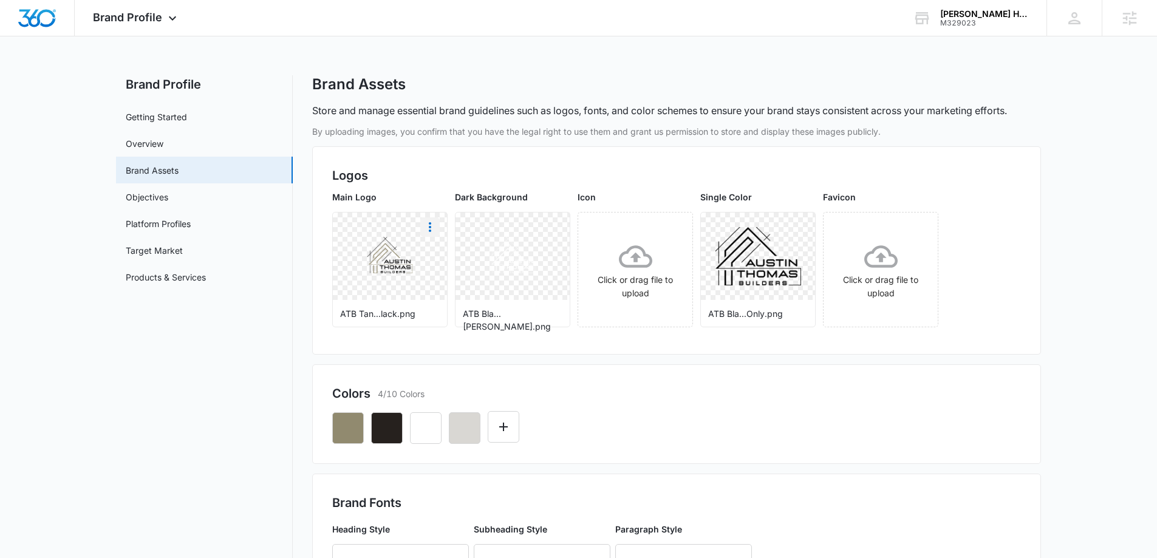
click at [435, 222] on icon "More" at bounding box center [430, 227] width 15 height 15
click at [458, 259] on div "Download" at bounding box center [454, 261] width 39 height 9
click at [130, 24] on div "Brand Profile Apps Reputation Forms CRM Email Social Content Ads Intelligence F…" at bounding box center [136, 18] width 123 height 36
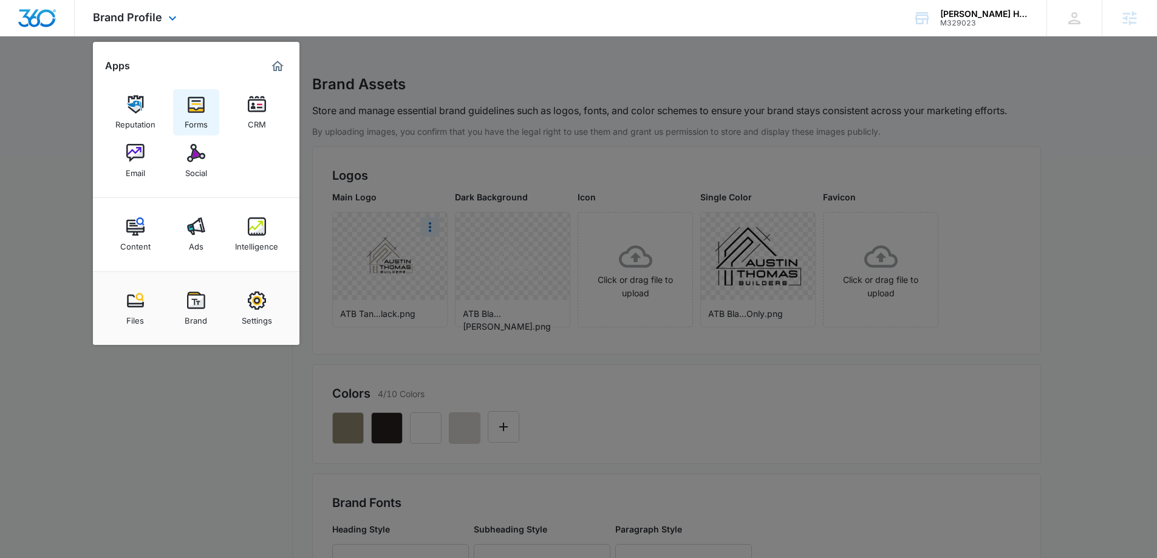
click at [176, 104] on link "Forms" at bounding box center [196, 112] width 46 height 46
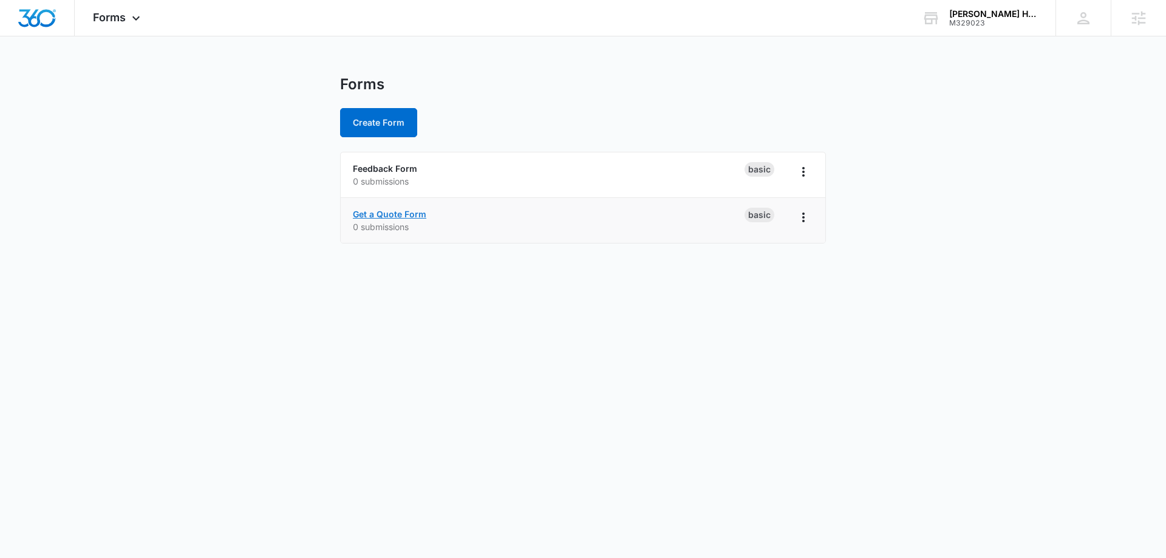
click at [360, 216] on link "Get a Quote Form" at bounding box center [389, 214] width 73 height 10
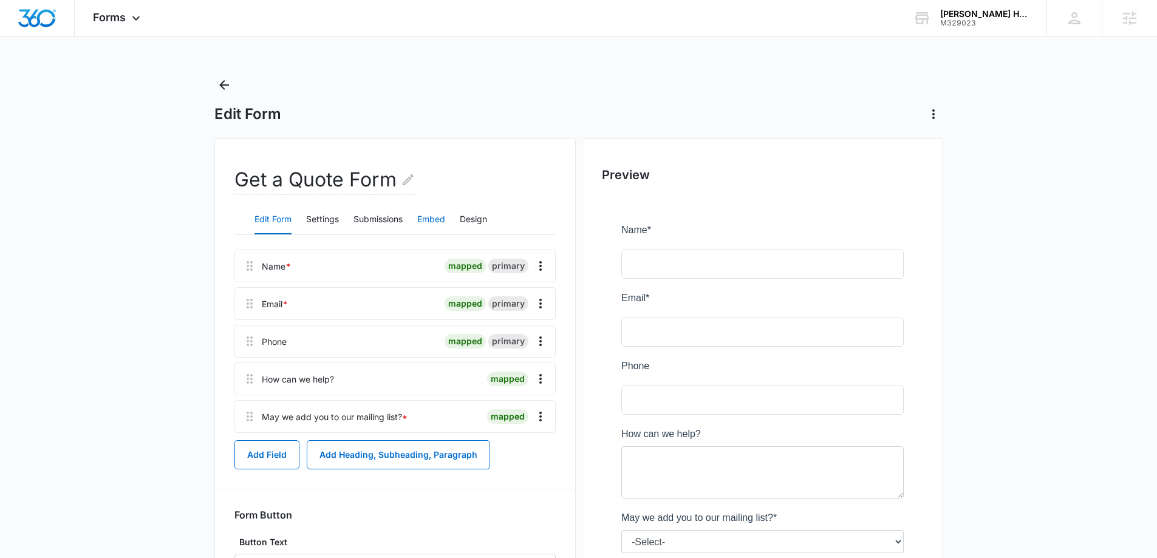
click at [434, 222] on button "Embed" at bounding box center [431, 219] width 28 height 29
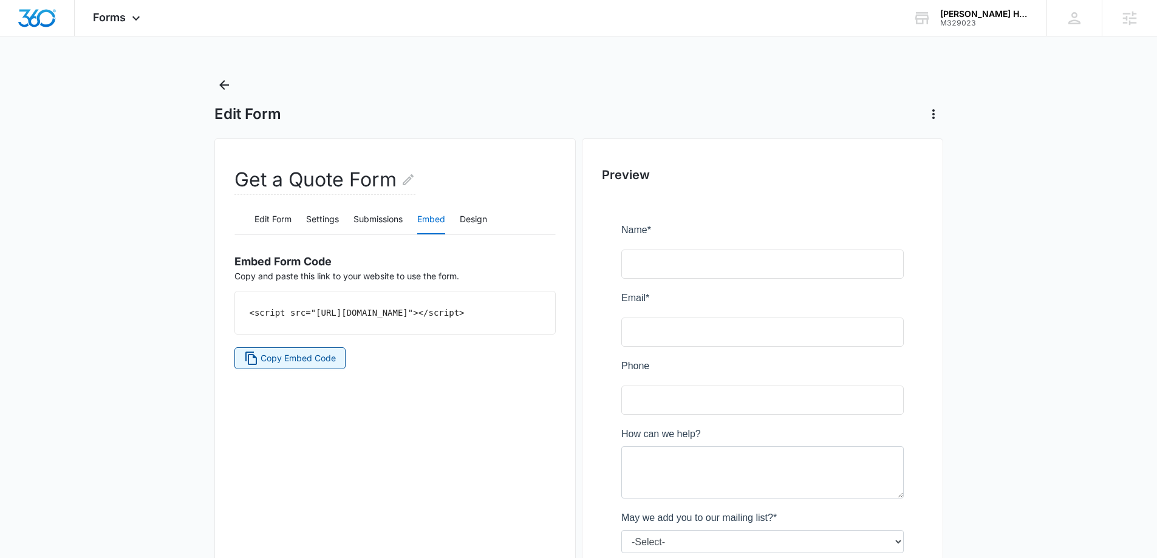
click at [293, 365] on span "Copy Embed Code" at bounding box center [298, 358] width 75 height 13
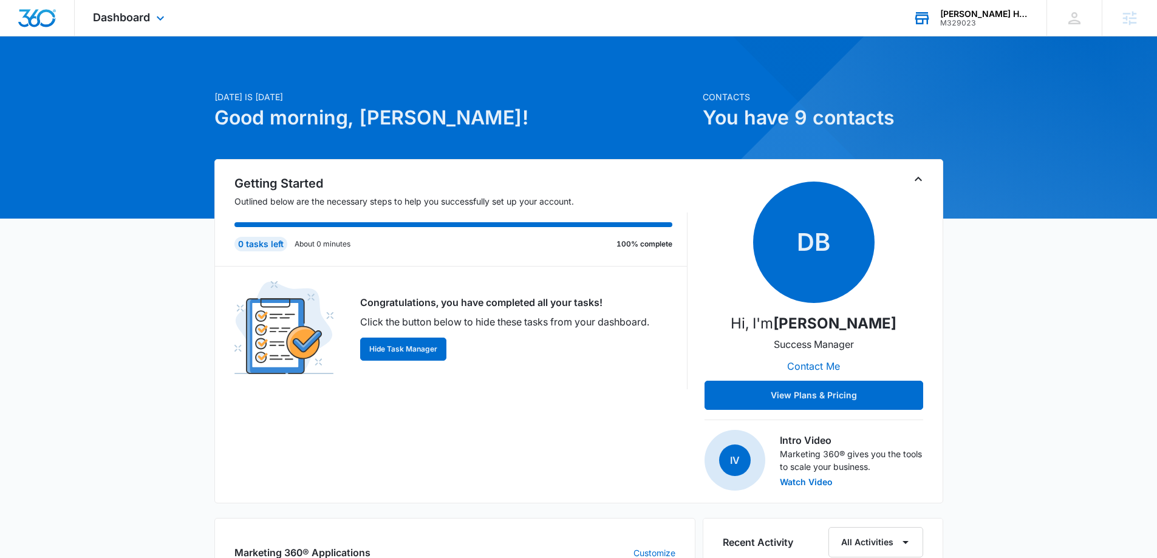
click at [961, 24] on div "M329023" at bounding box center [984, 23] width 89 height 9
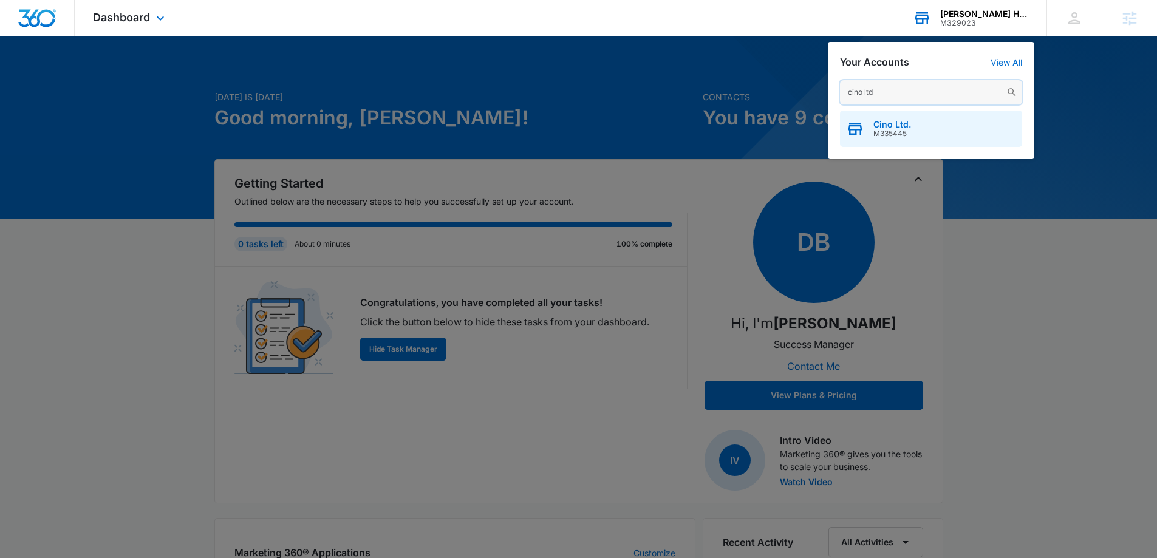
type input "cino ltd"
click at [977, 126] on div "Cino Ltd. M335445" at bounding box center [931, 129] width 182 height 36
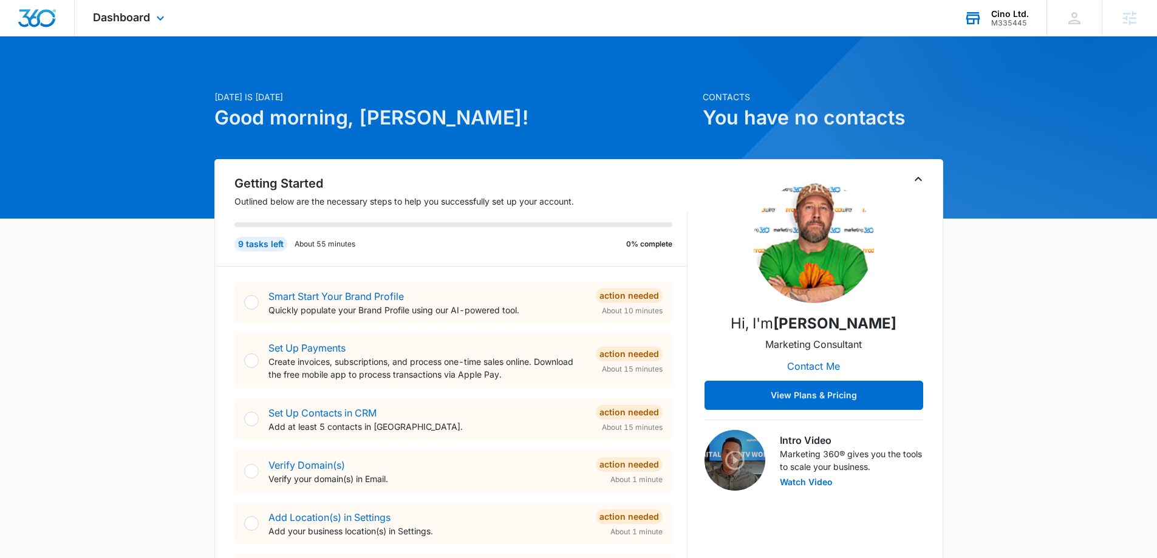
drag, startPoint x: 907, startPoint y: 179, endPoint x: 933, endPoint y: 184, distance: 26.7
click at [931, 183] on div "Getting Started Outlined below are the necessary steps to help you successfully…" at bounding box center [578, 469] width 729 height 620
click at [922, 180] on icon "Toggle Collapse" at bounding box center [918, 179] width 15 height 15
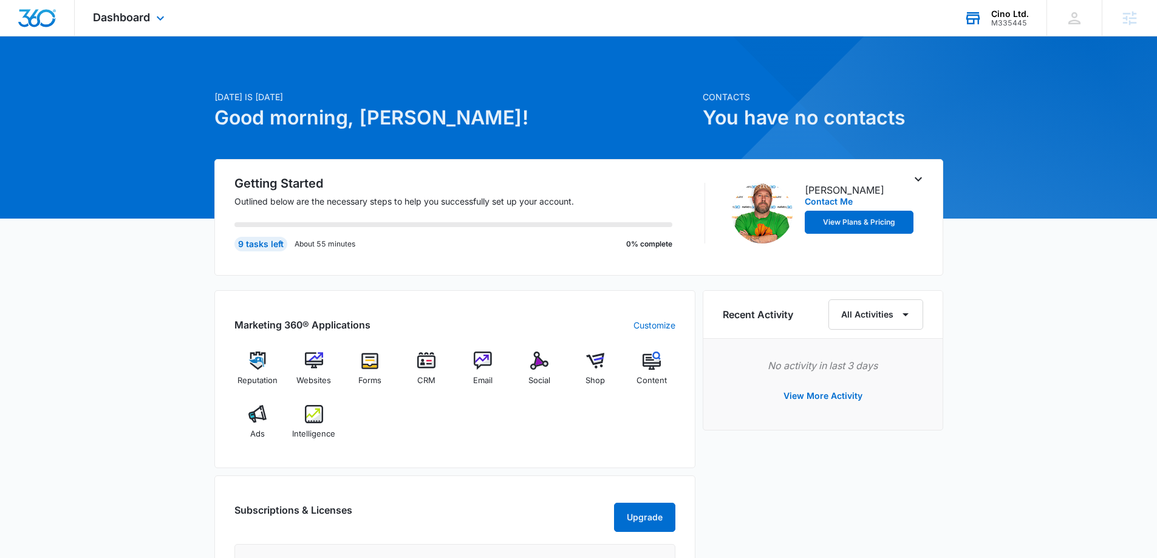
click at [945, 166] on div "[DATE] is [DATE] Good morning, [PERSON_NAME]! Contacts You have no contacts Get…" at bounding box center [578, 457] width 1157 height 810
click at [145, 18] on span "Dashboard" at bounding box center [121, 17] width 57 height 13
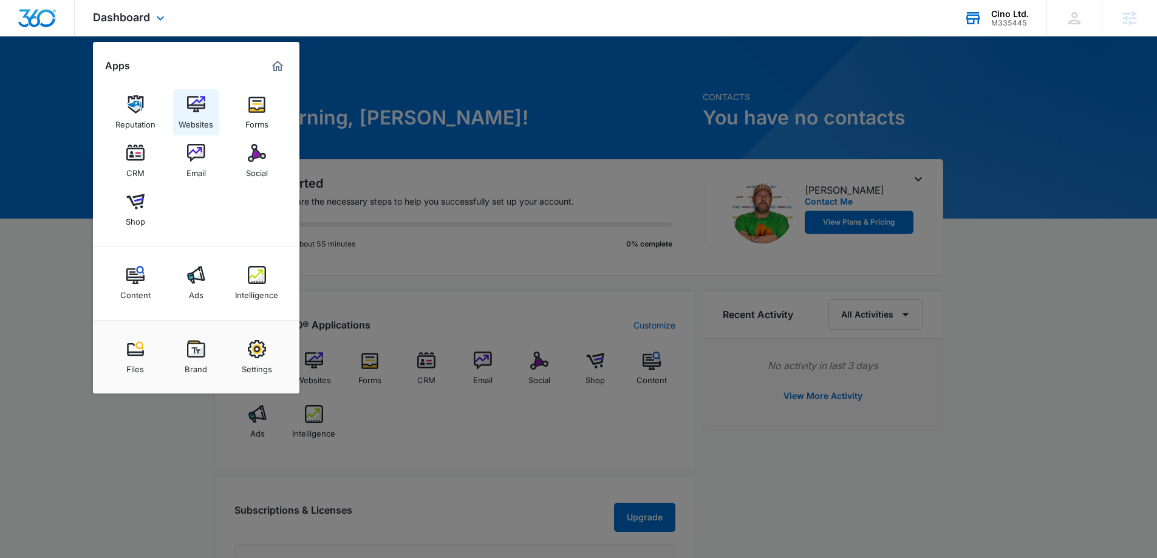
click at [209, 120] on div "Websites" at bounding box center [196, 122] width 35 height 16
